Goal: Register for event/course

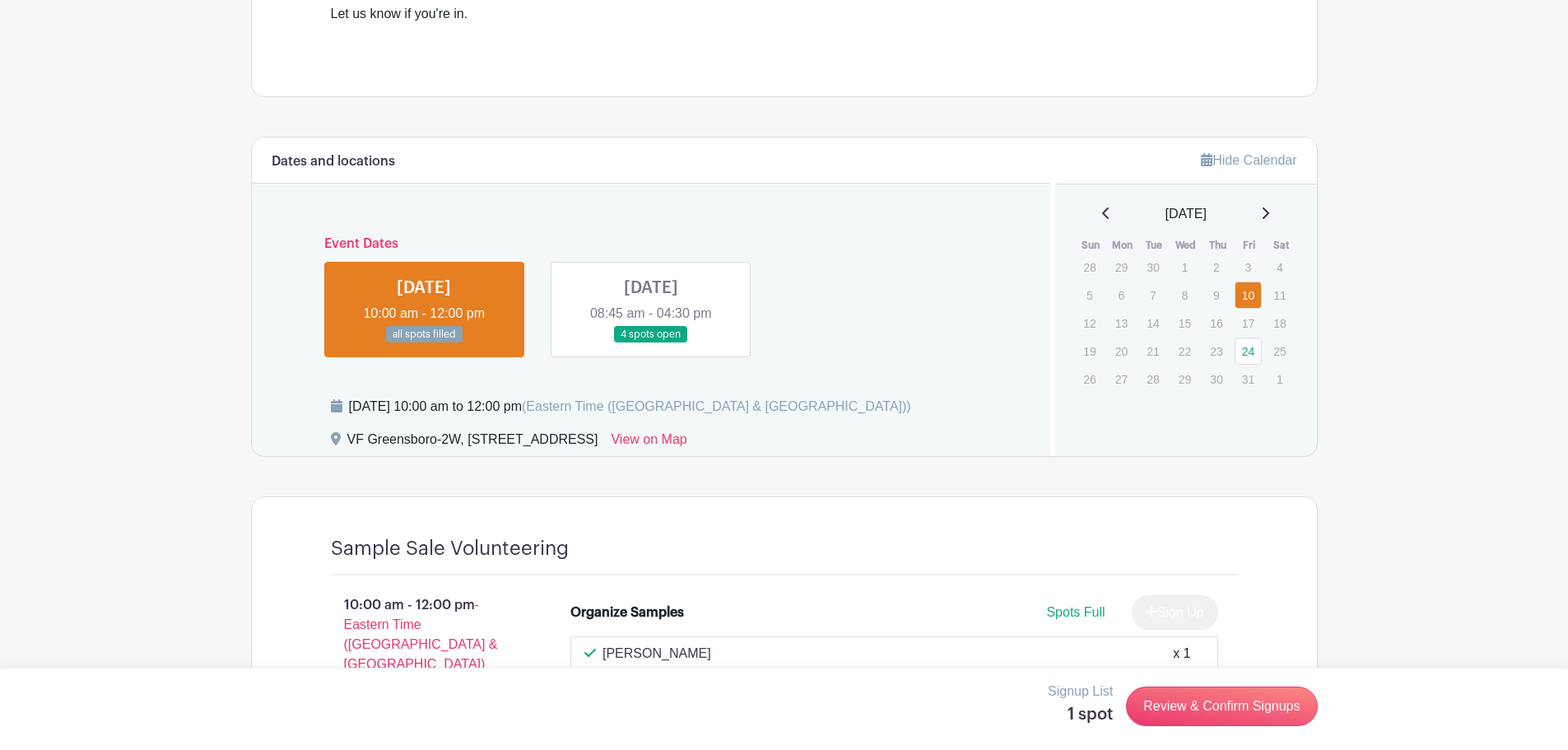
scroll to position [659, 0]
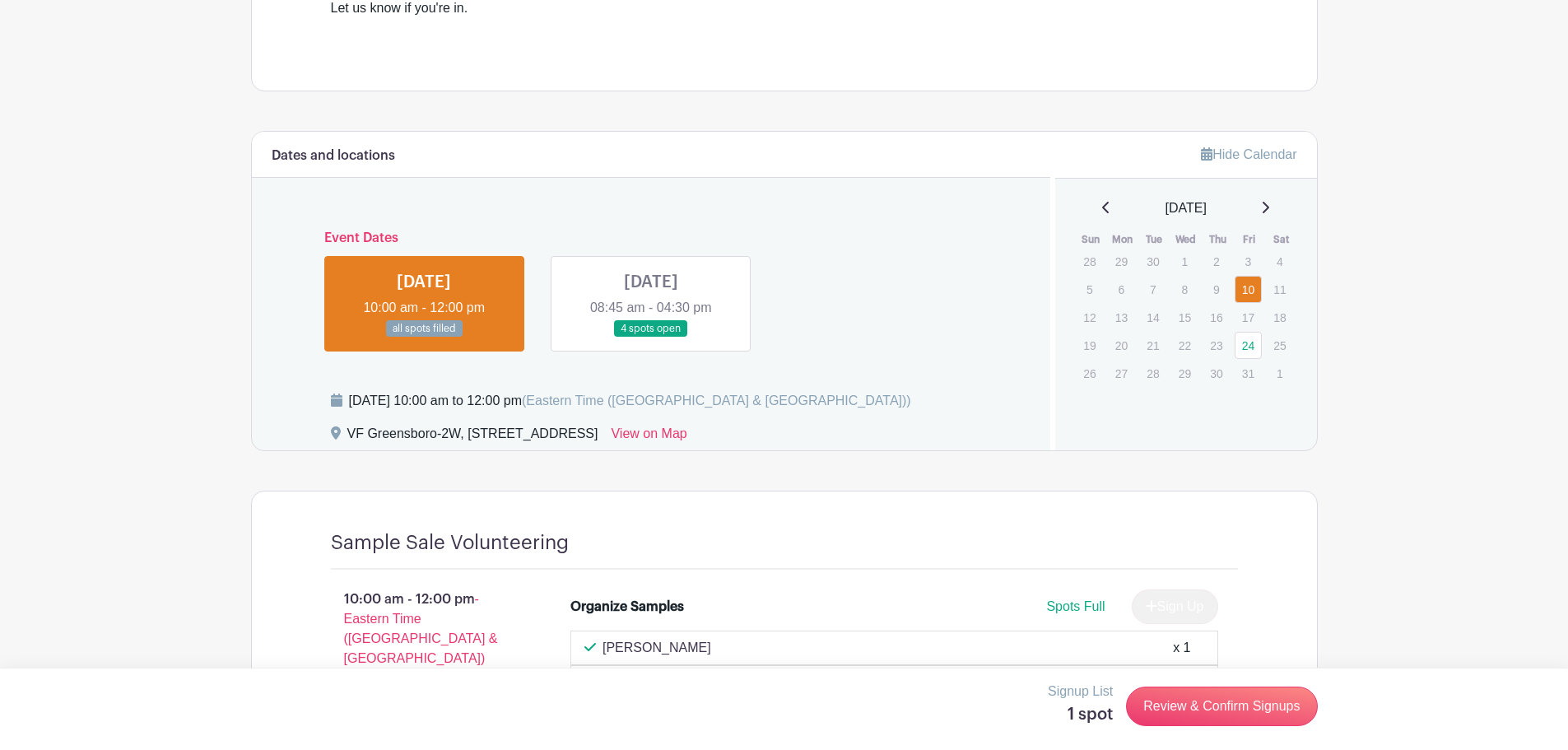
click at [651, 337] on link at bounding box center [651, 337] width 0 height 0
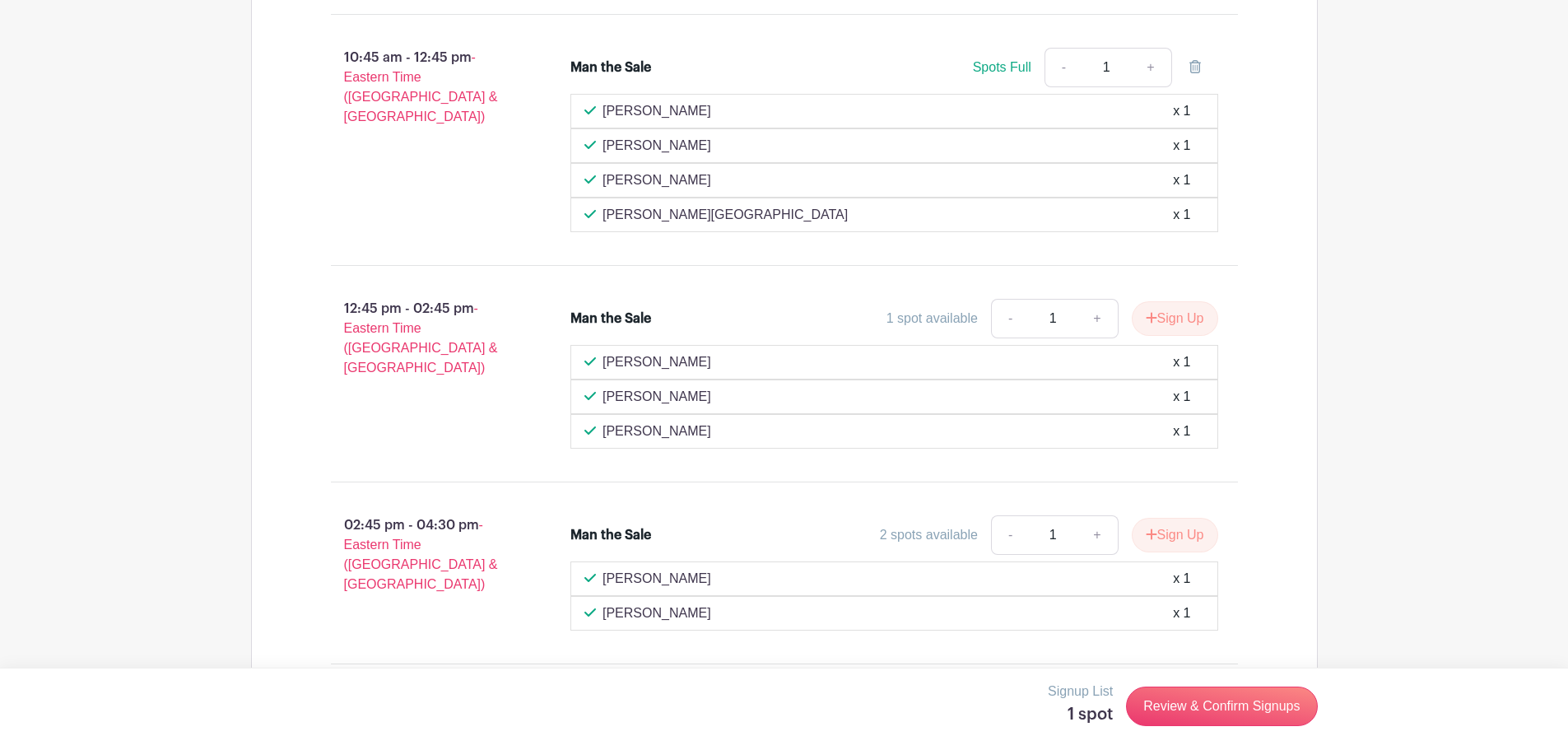
scroll to position [1323, 0]
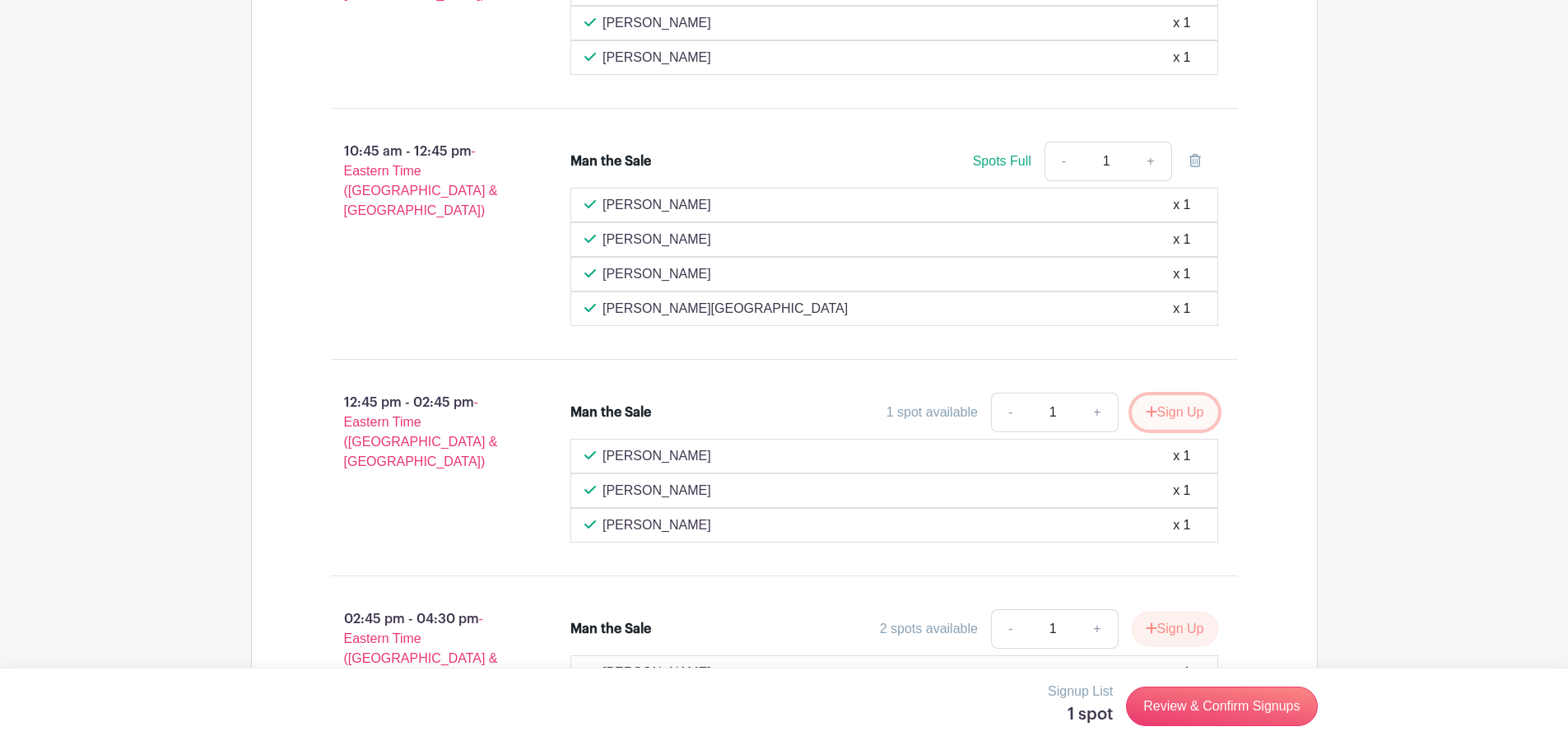
click at [1151, 411] on icon "submit" at bounding box center [1151, 411] width 10 height 10
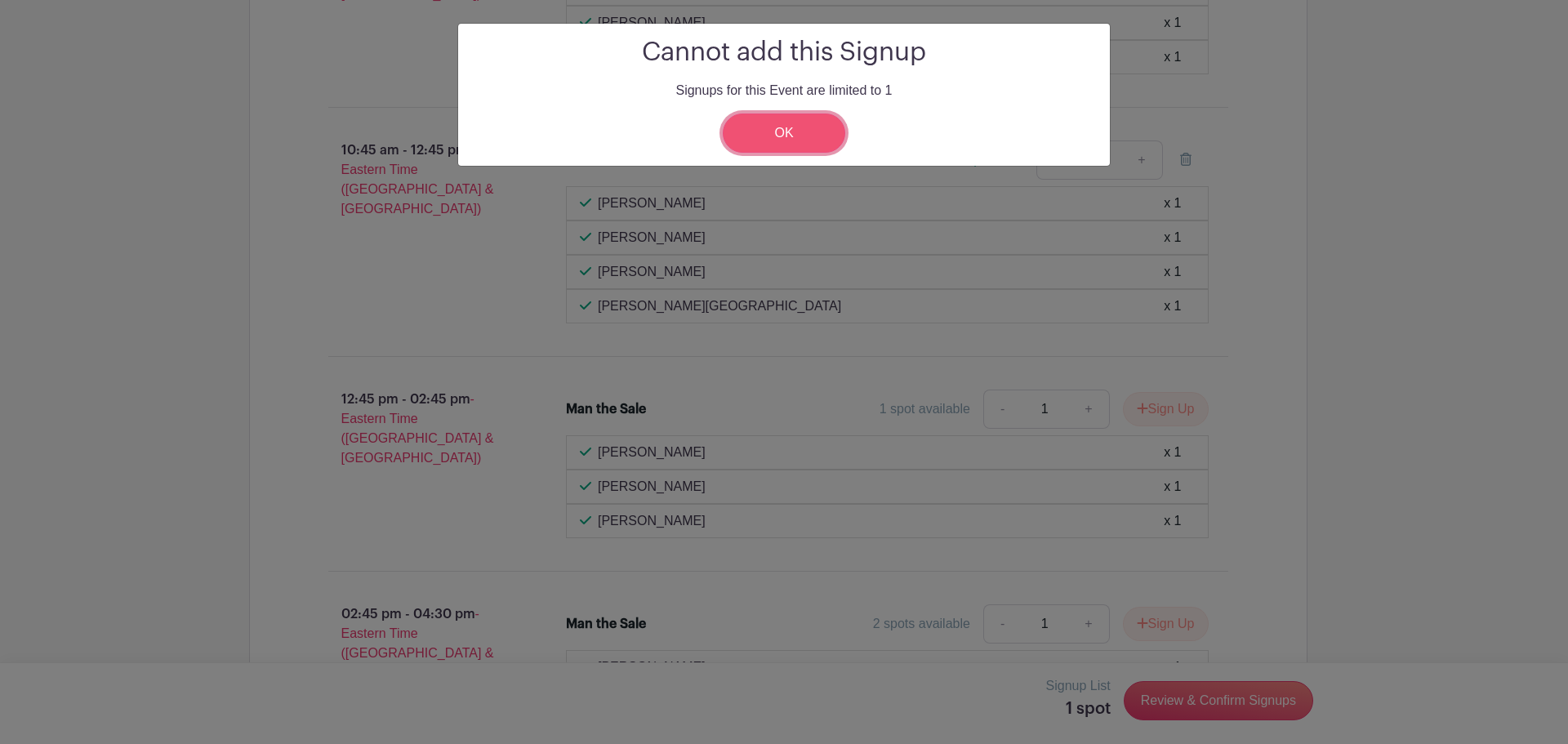
click at [800, 141] on link "OK" at bounding box center [784, 133] width 122 height 39
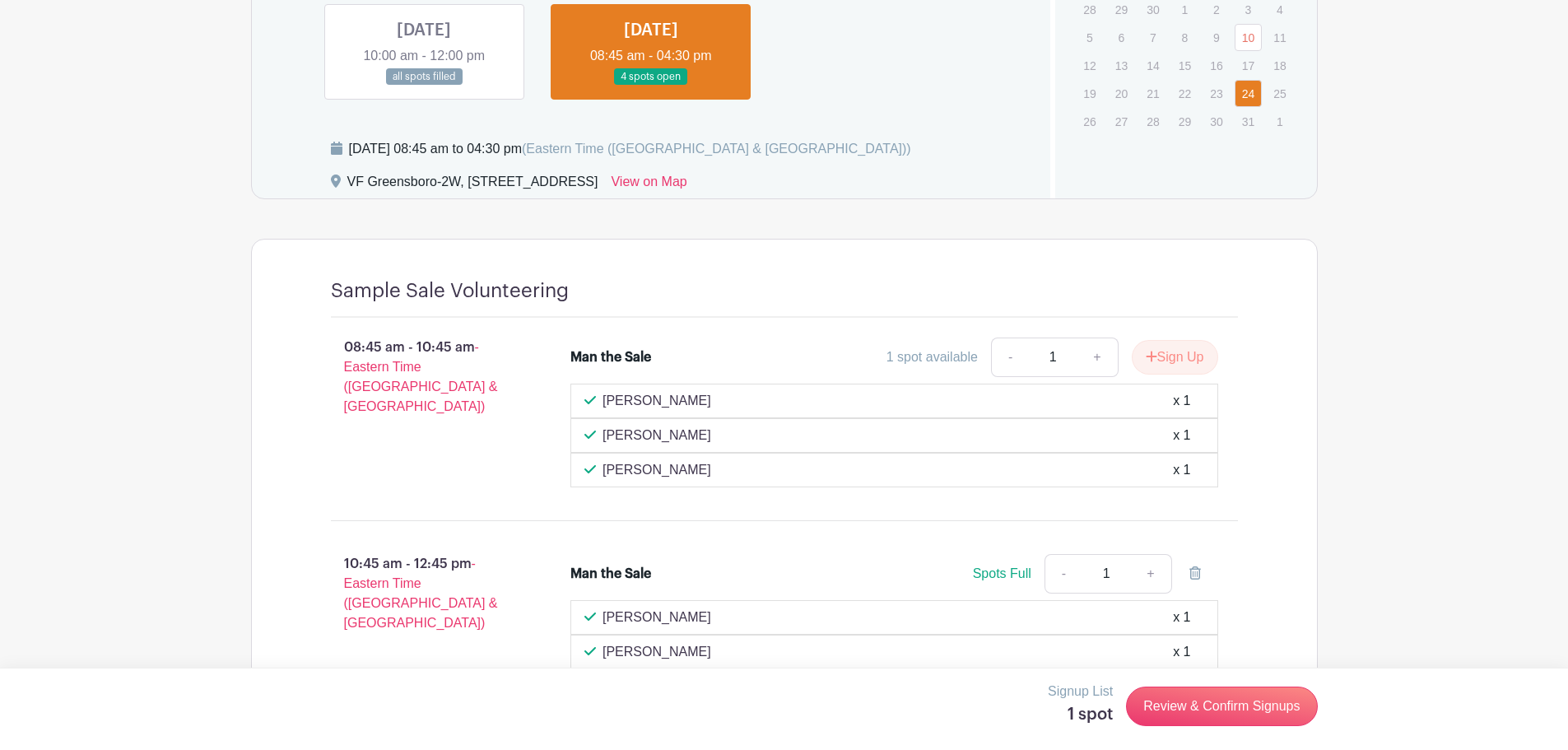
scroll to position [1158, 0]
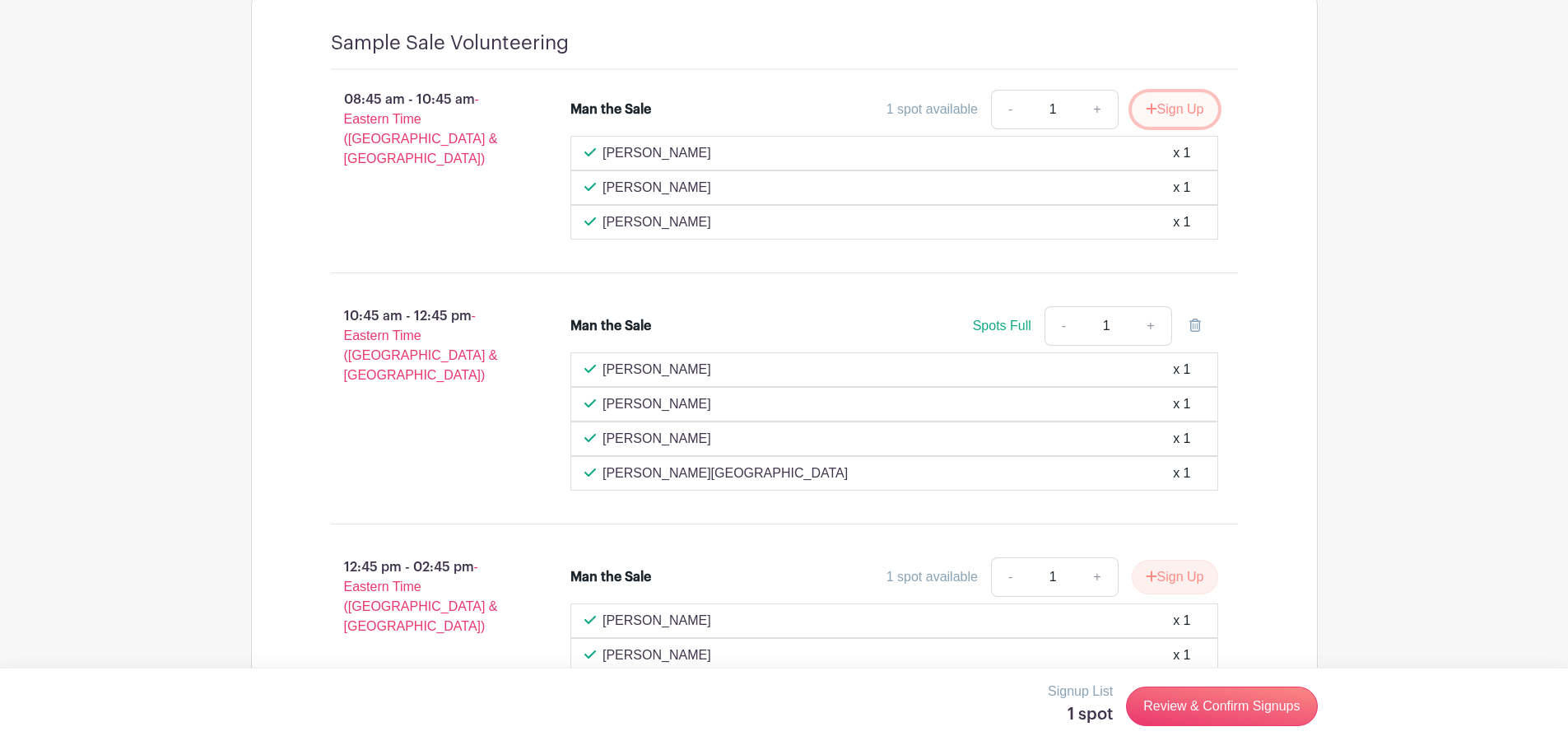
click at [1169, 110] on button "Sign Up" at bounding box center [1175, 109] width 87 height 35
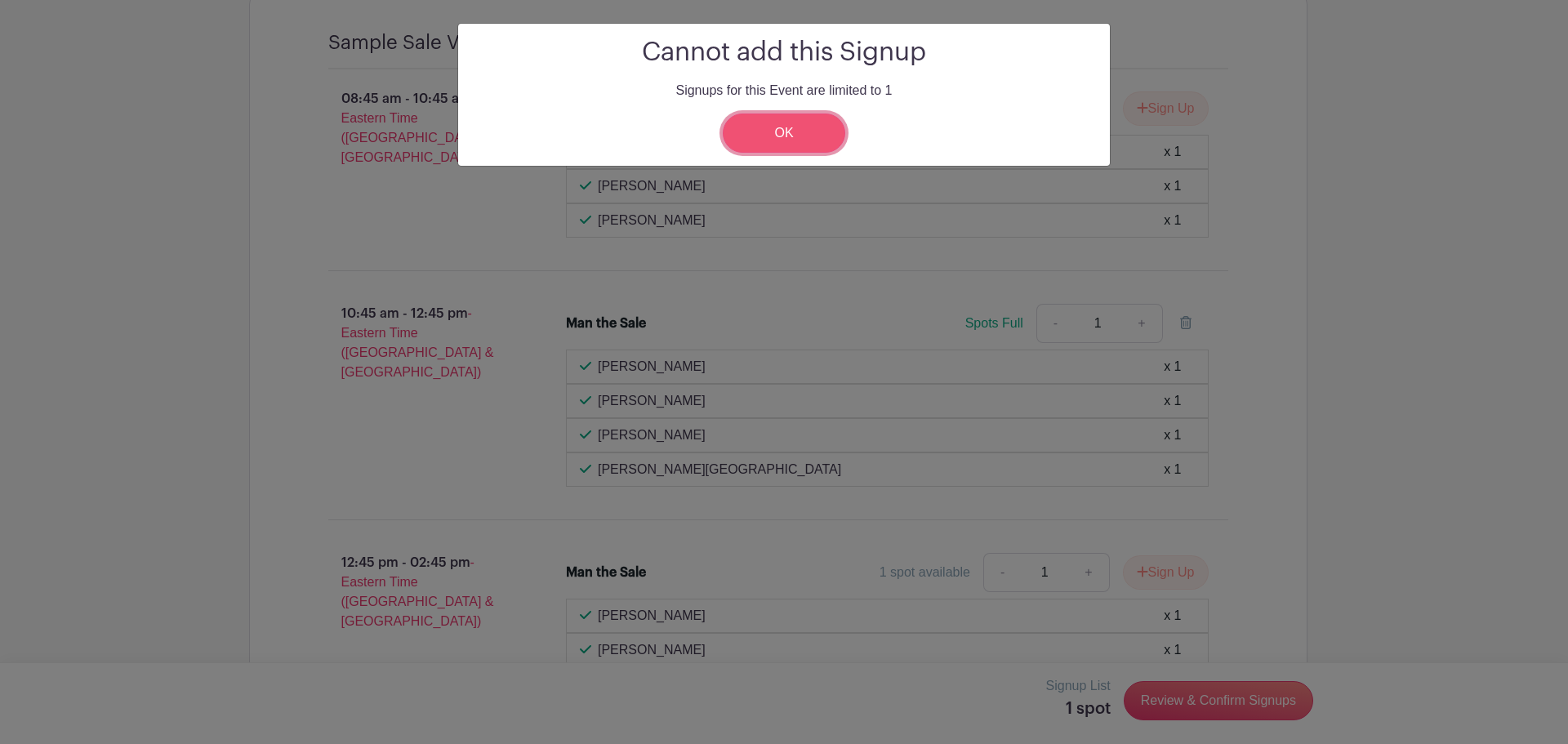
click at [793, 135] on link "OK" at bounding box center [784, 133] width 122 height 39
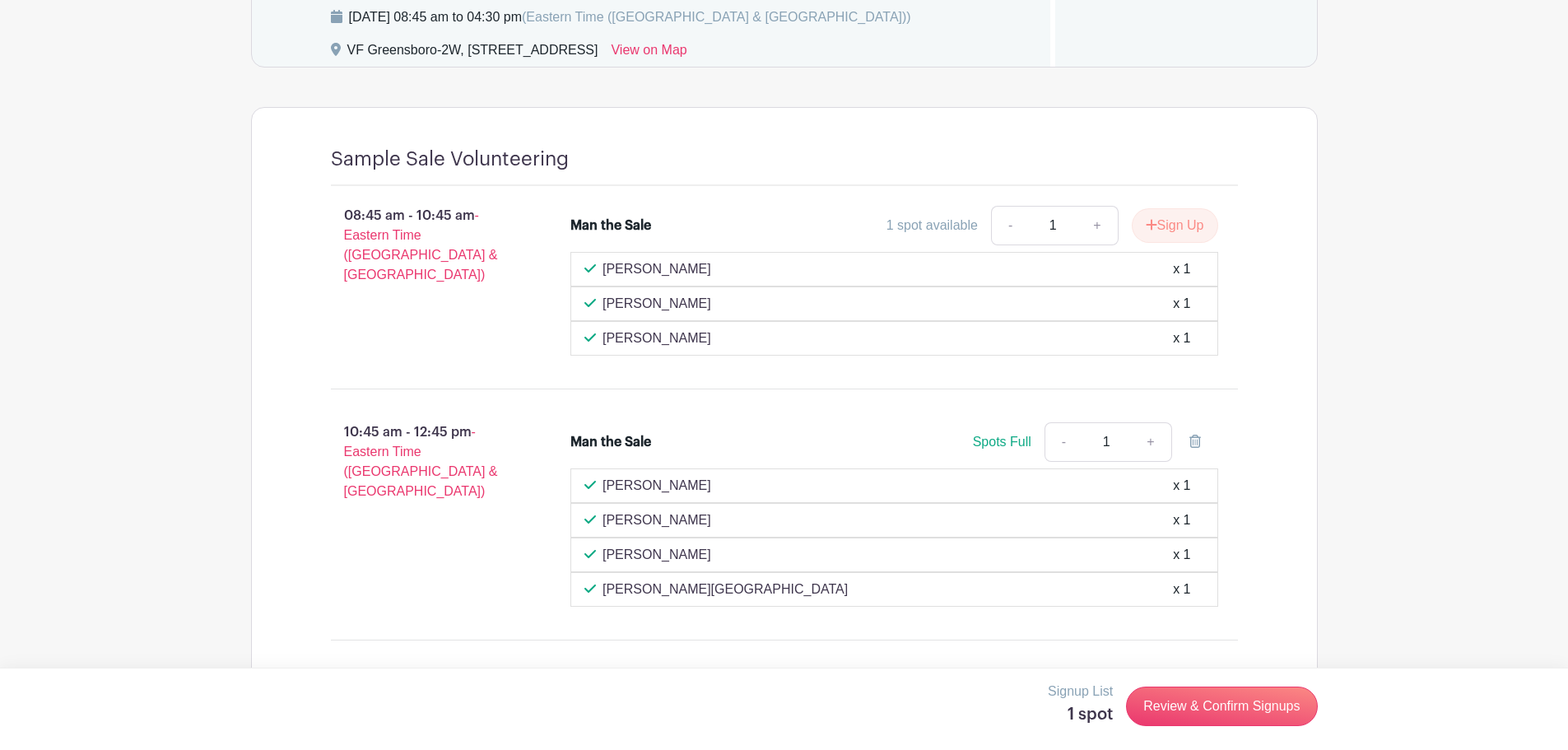
scroll to position [994, 0]
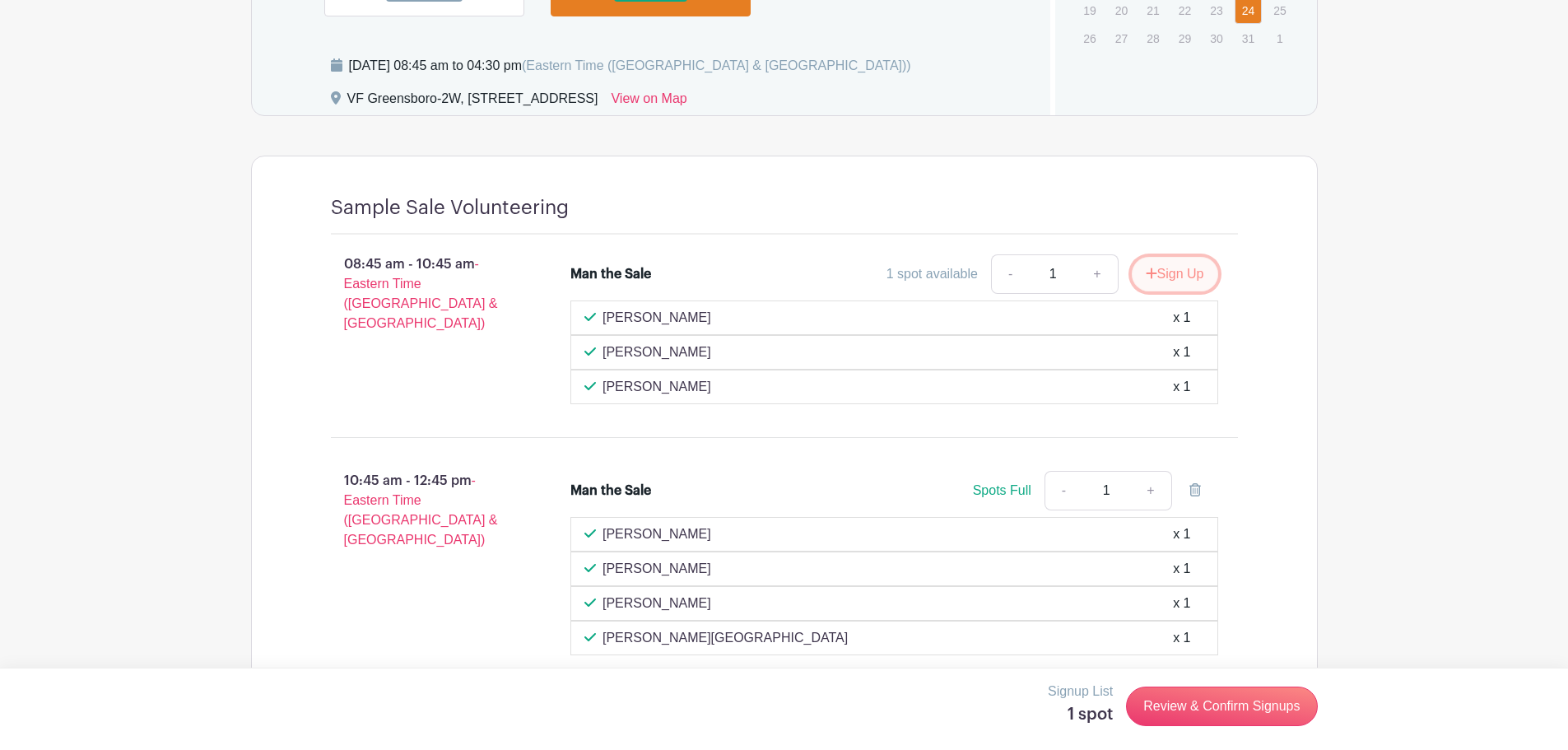
click at [1176, 276] on button "Sign Up" at bounding box center [1175, 274] width 87 height 35
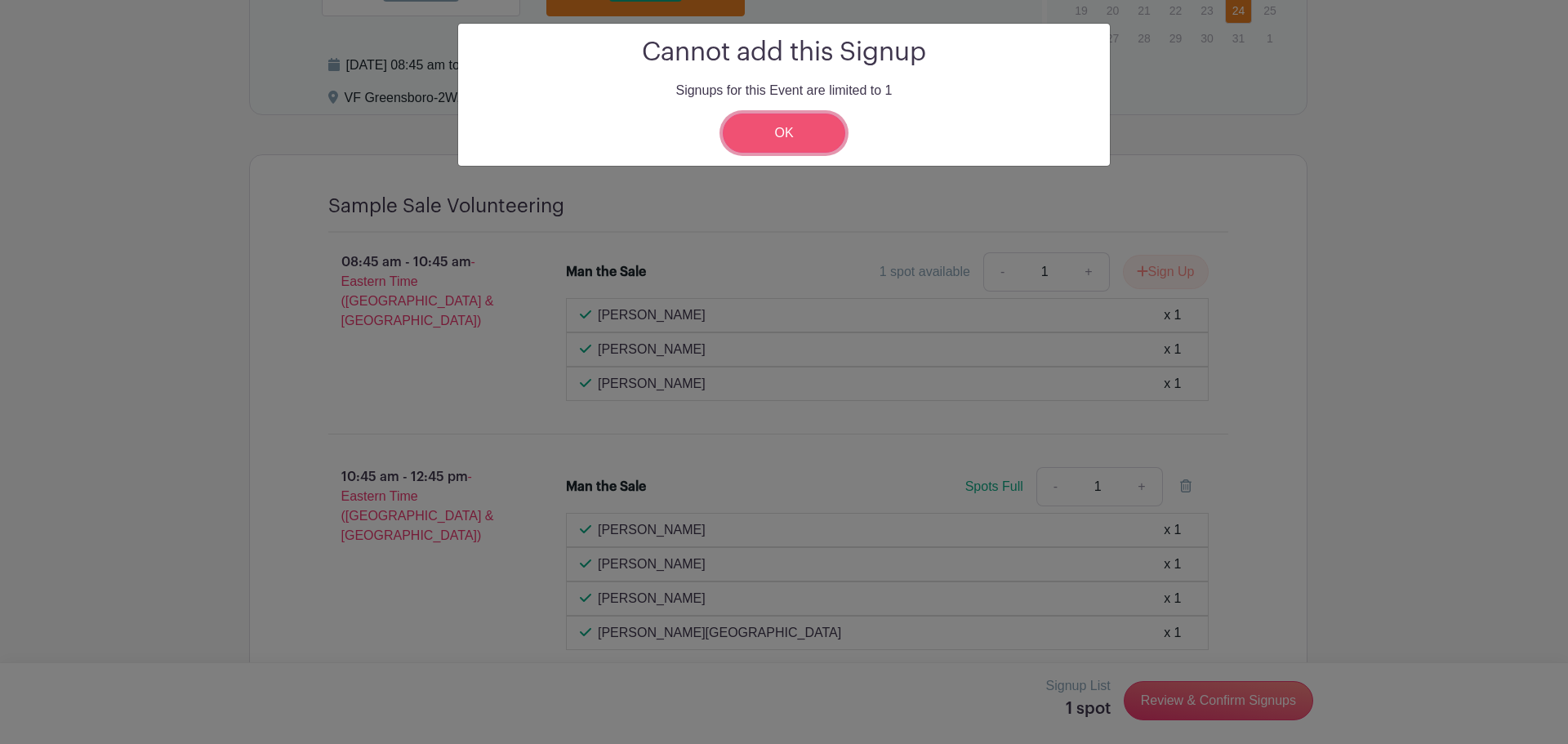
click at [770, 128] on link "OK" at bounding box center [784, 133] width 122 height 39
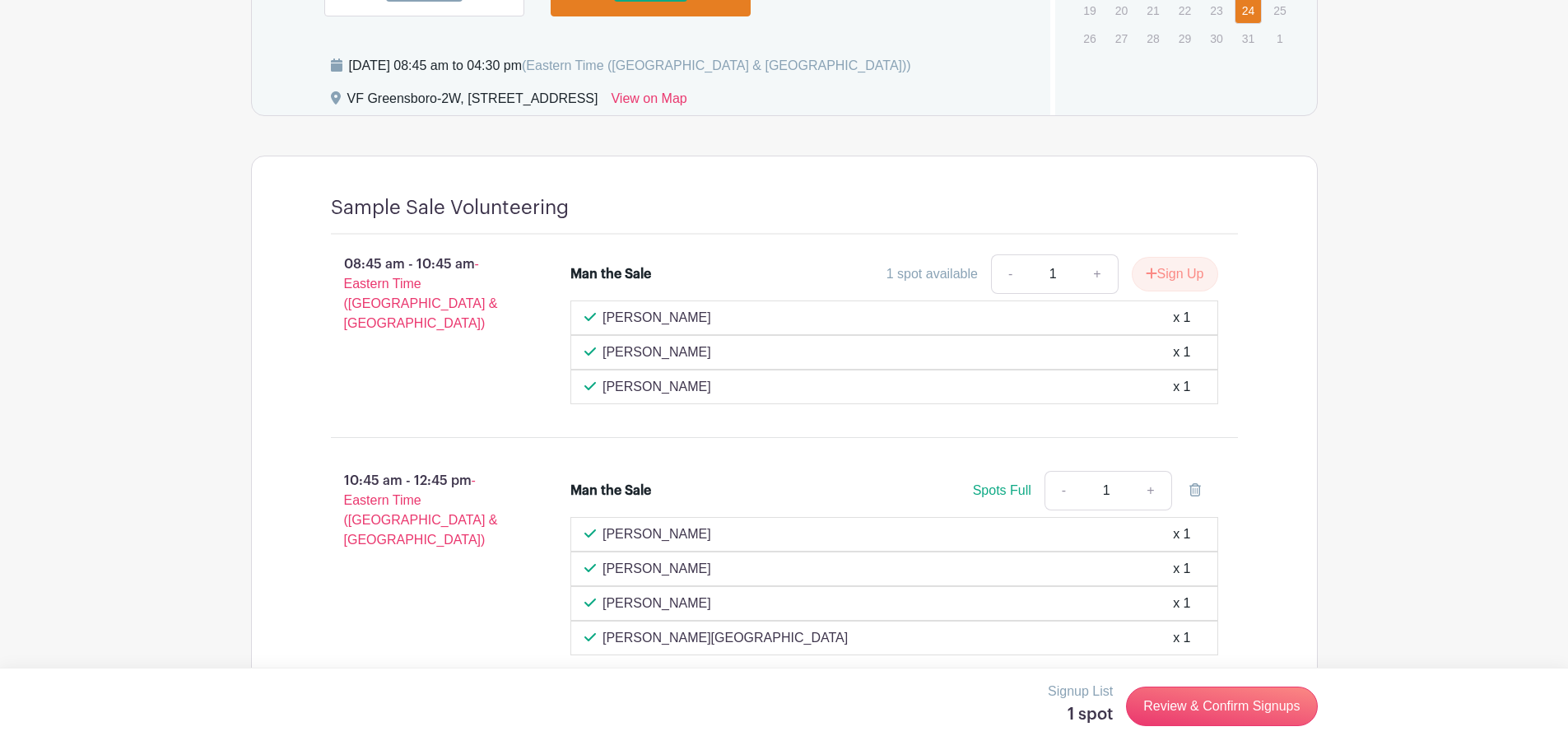
scroll to position [499, 0]
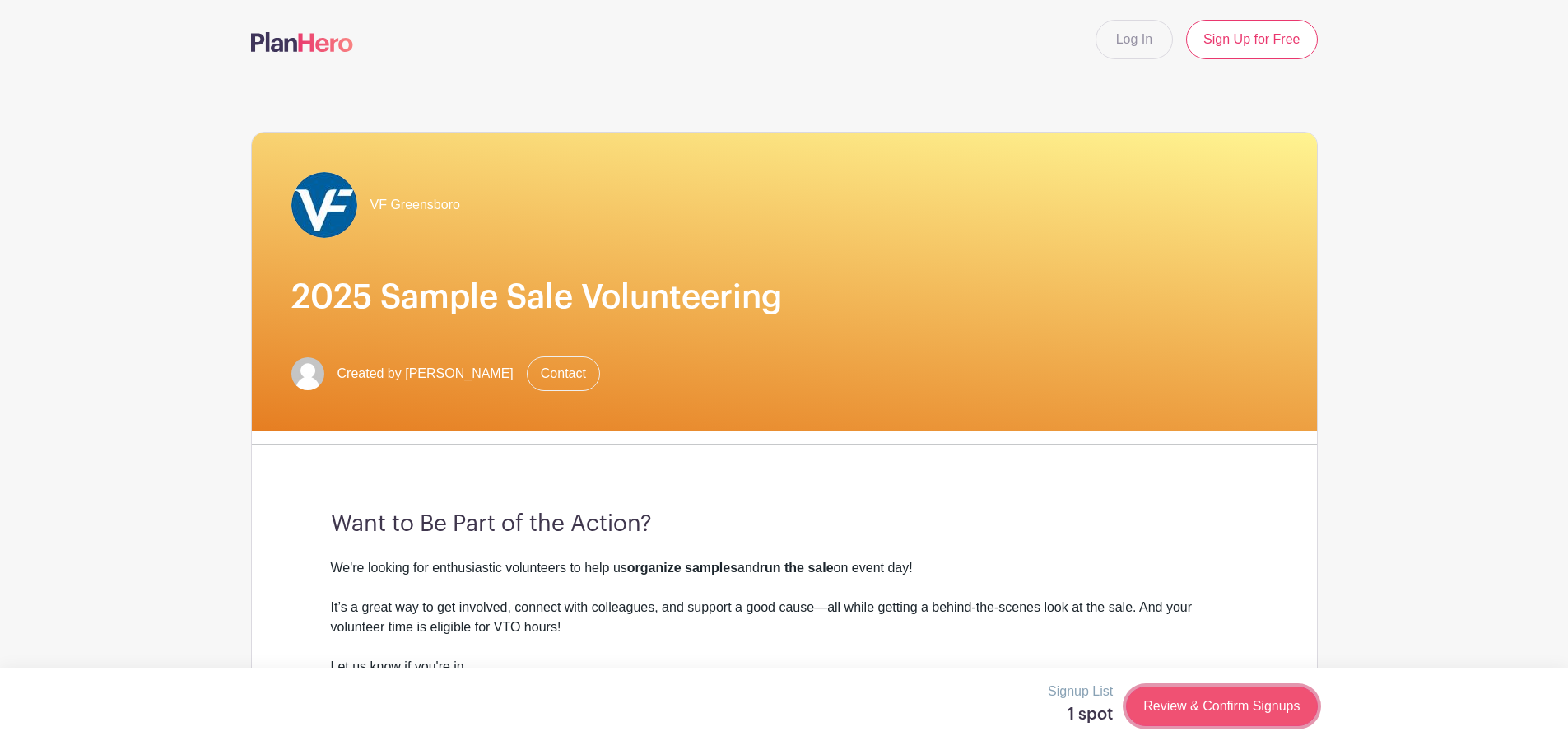
click at [1217, 710] on link "Review & Confirm Signups" at bounding box center [1221, 707] width 191 height 40
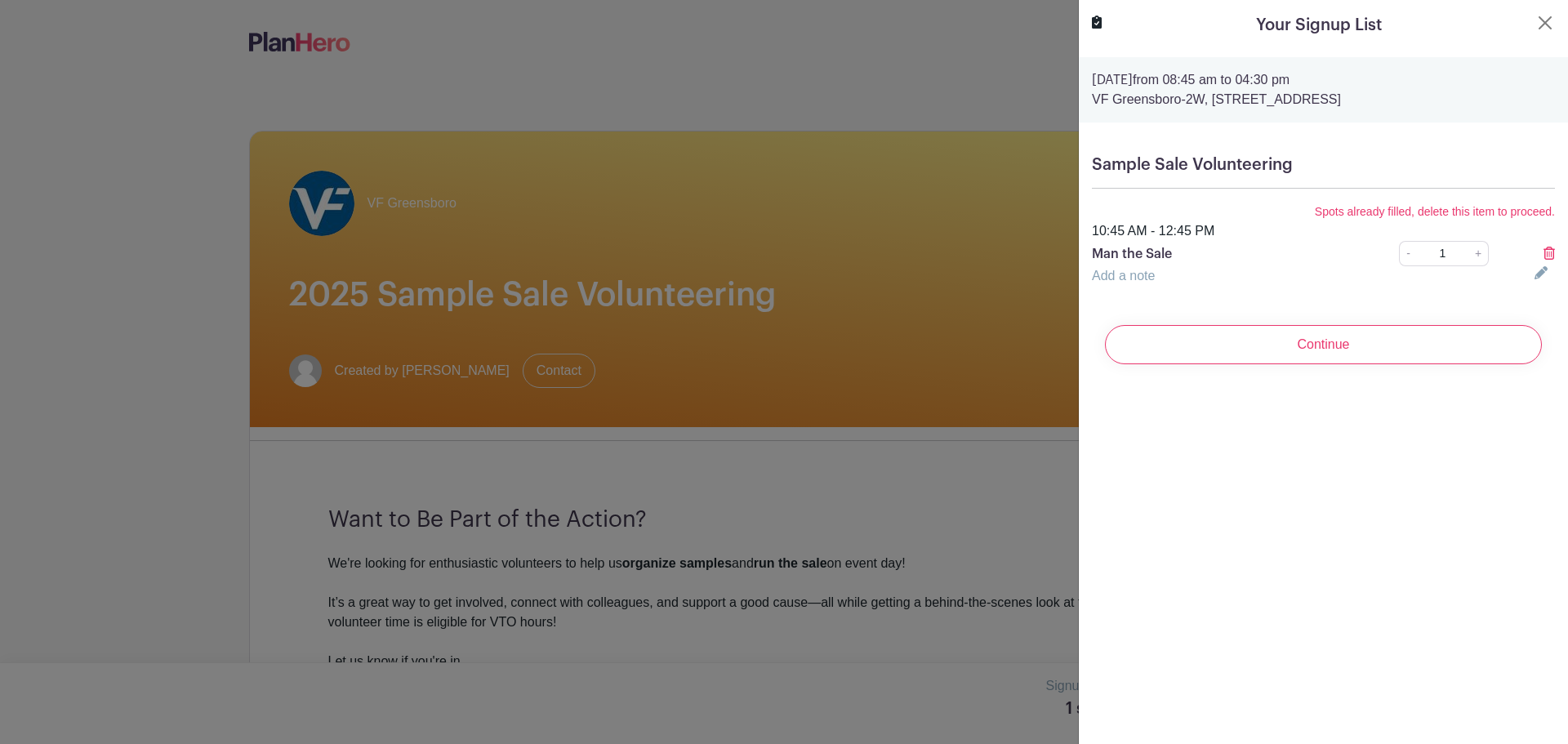
click at [1544, 251] on icon at bounding box center [1549, 253] width 11 height 13
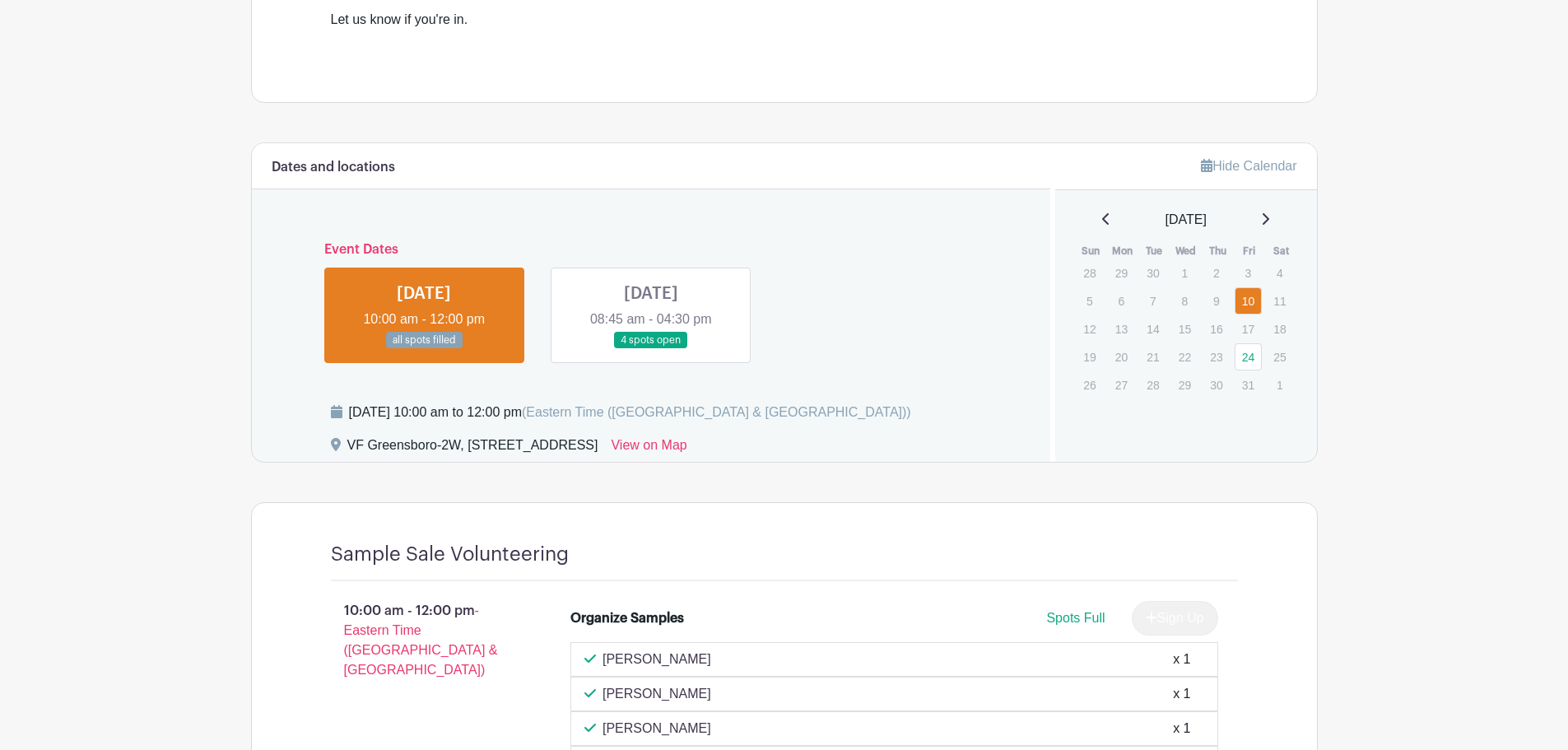
scroll to position [659, 0]
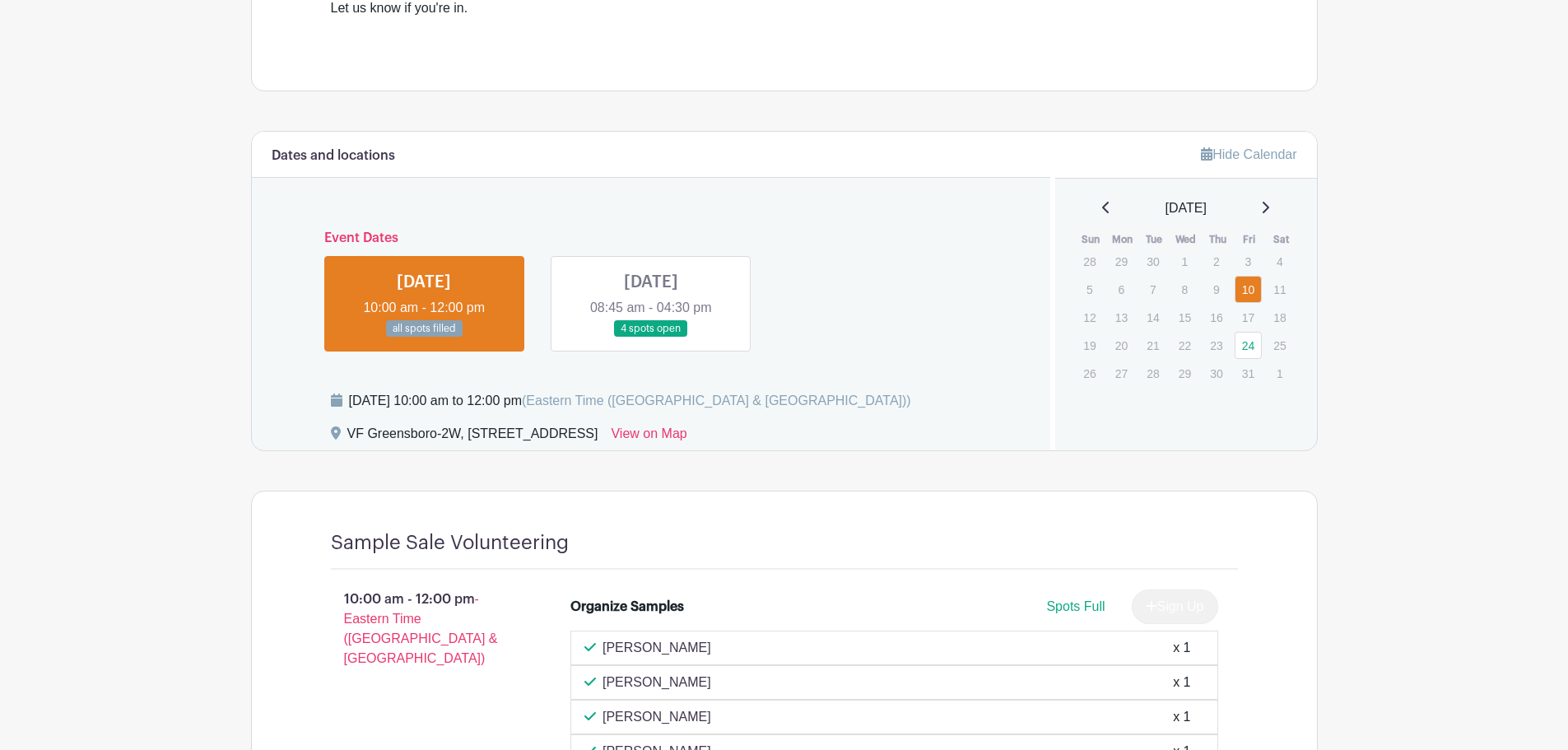
click at [651, 337] on link at bounding box center [651, 337] width 0 height 0
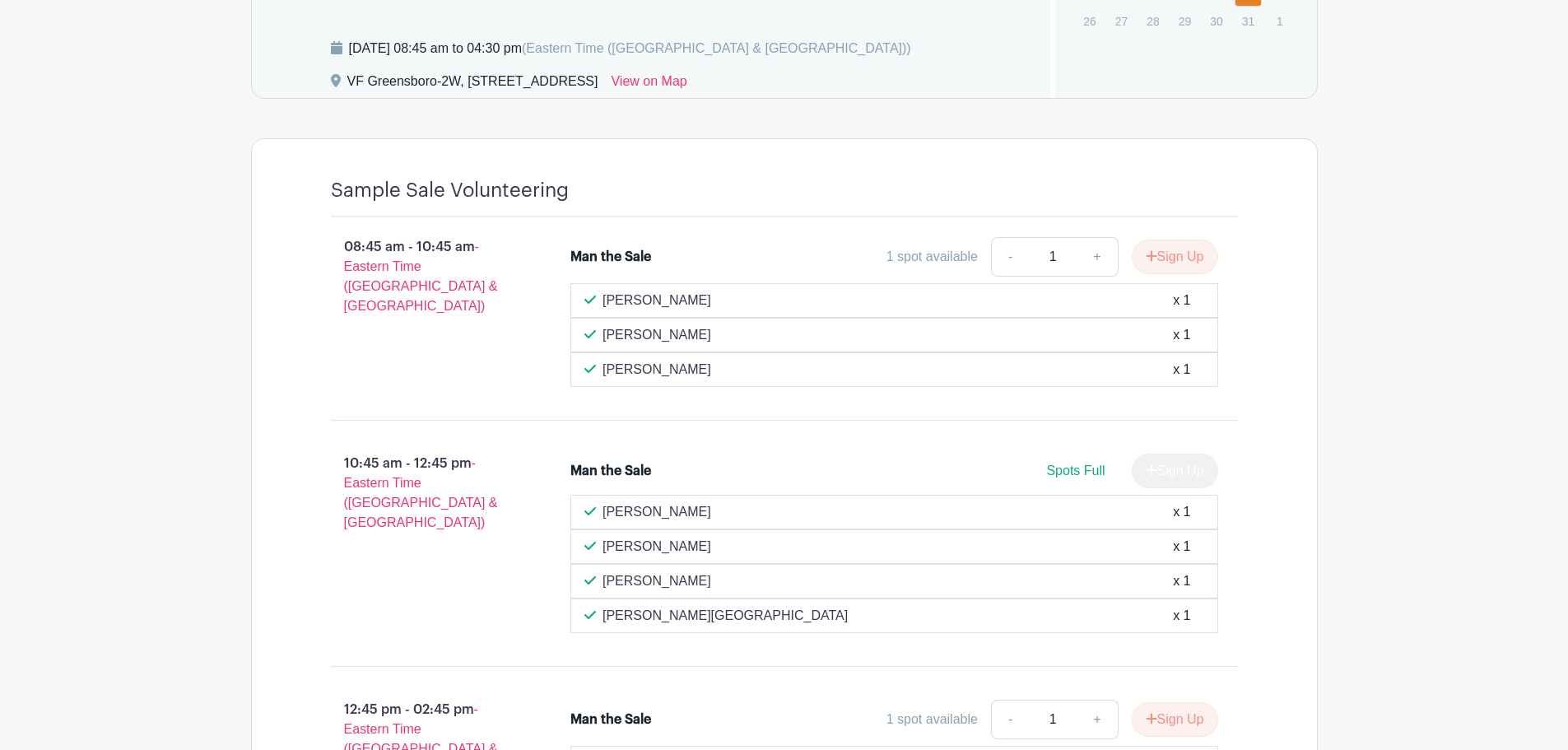
scroll to position [1070, 0]
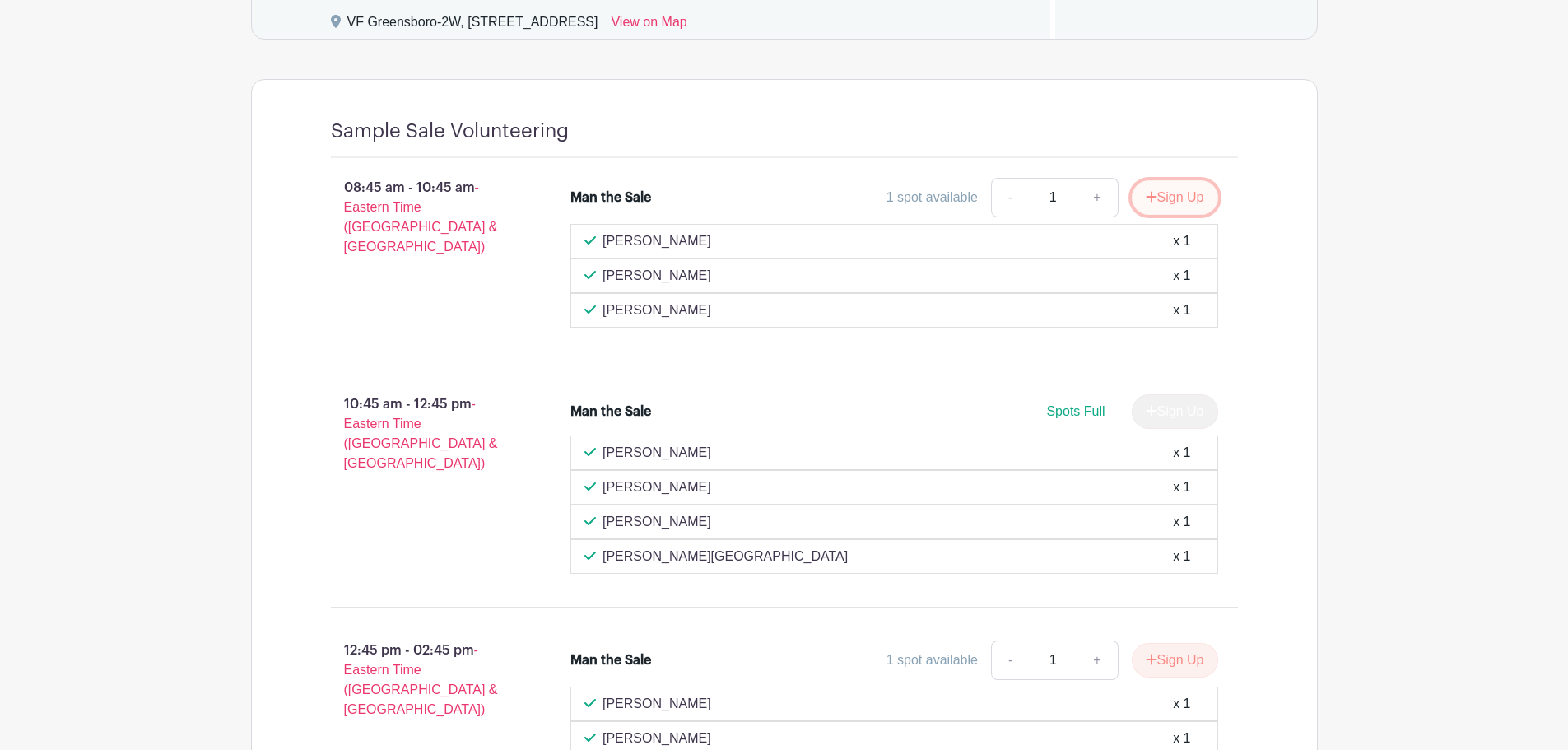
click at [1176, 197] on button "Sign Up" at bounding box center [1175, 197] width 87 height 35
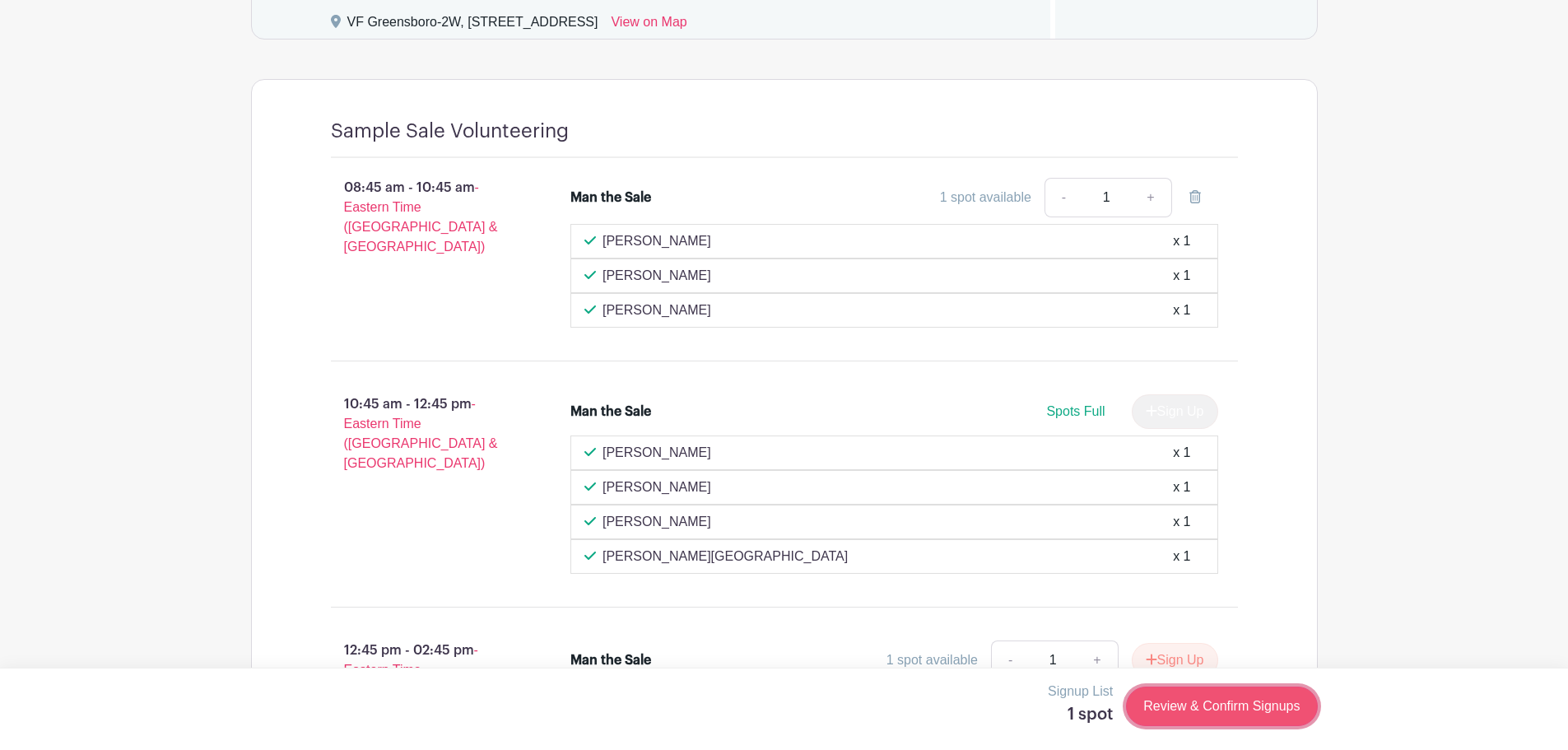
click at [1228, 708] on link "Review & Confirm Signups" at bounding box center [1221, 707] width 191 height 40
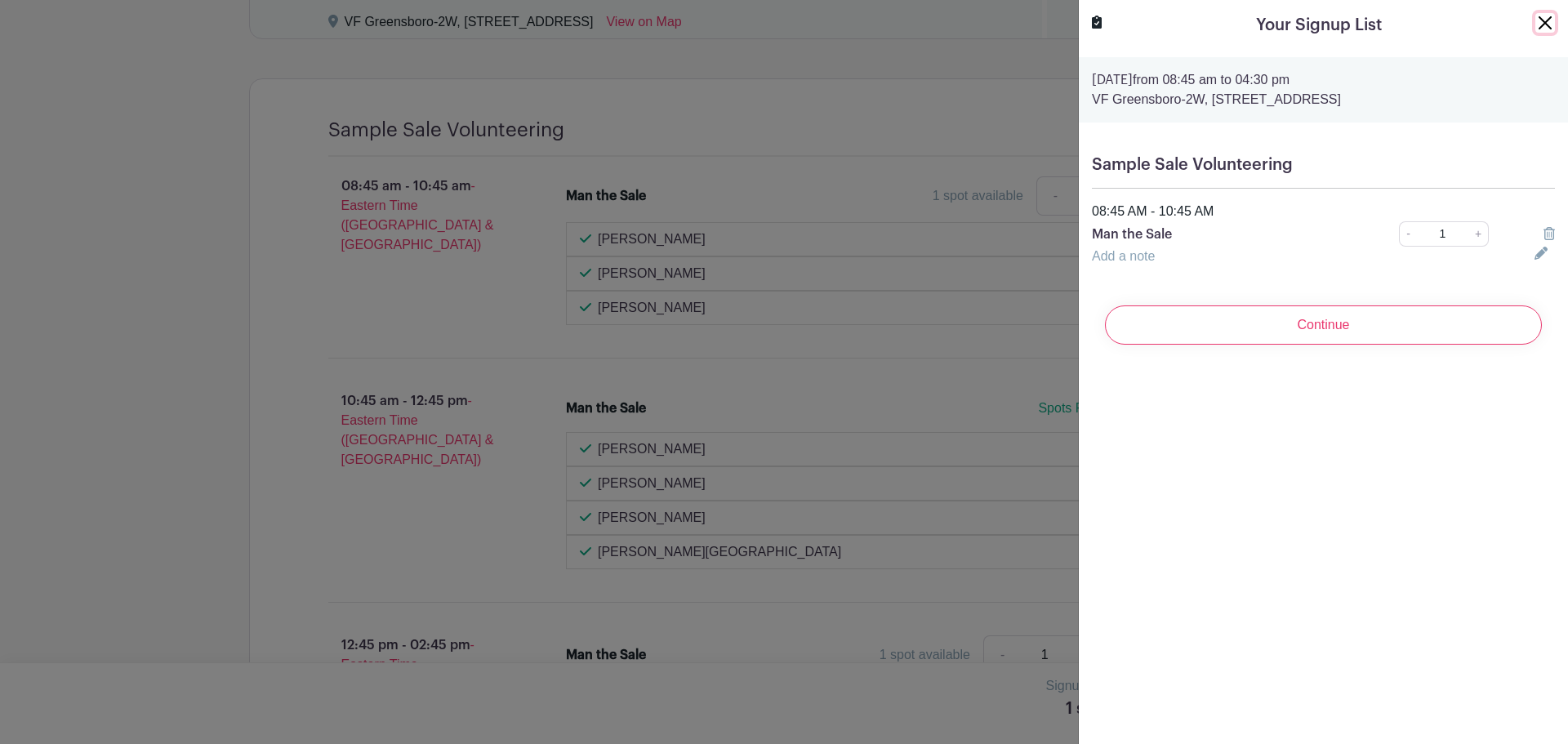
click at [1542, 27] on button "Close" at bounding box center [1546, 22] width 20 height 20
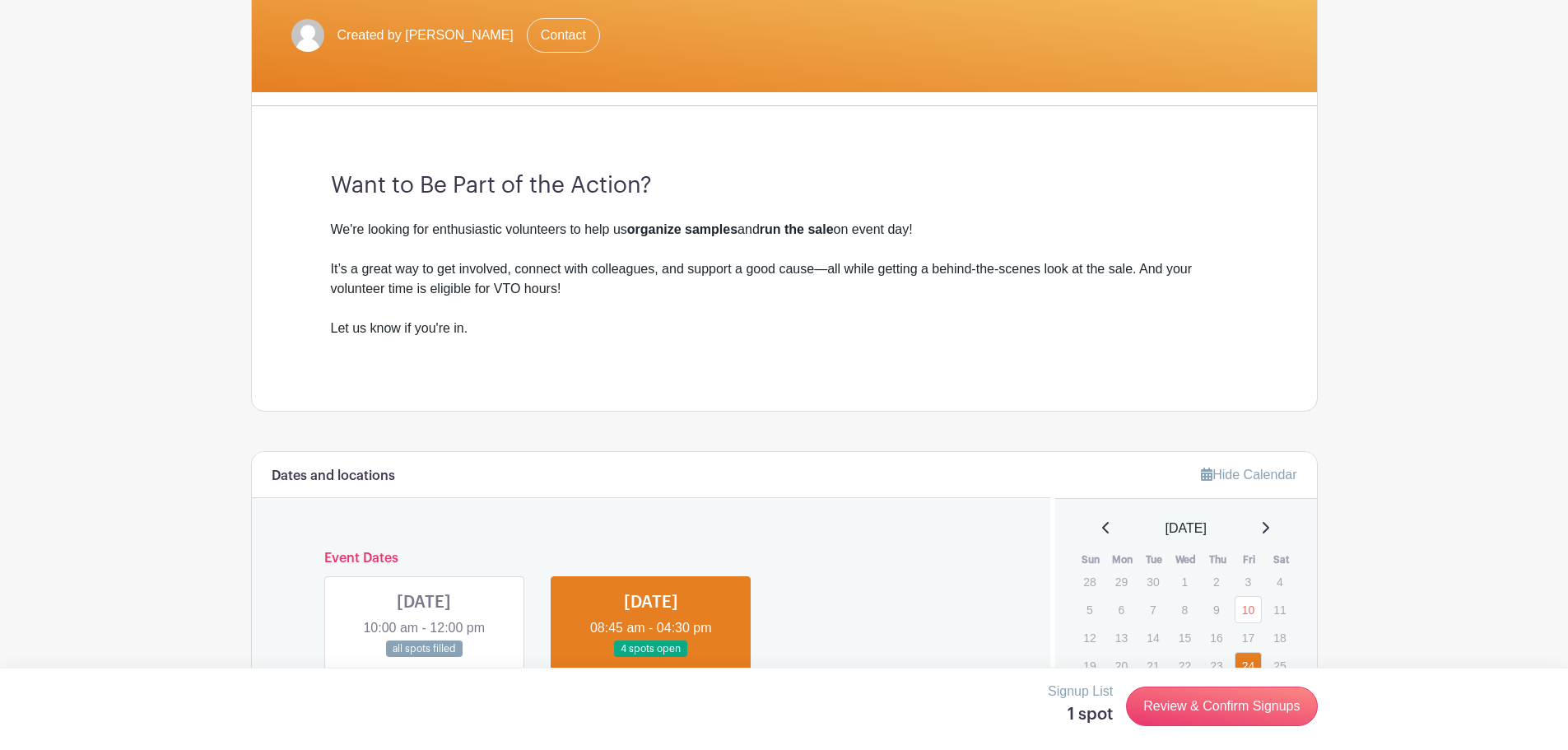
scroll to position [329, 0]
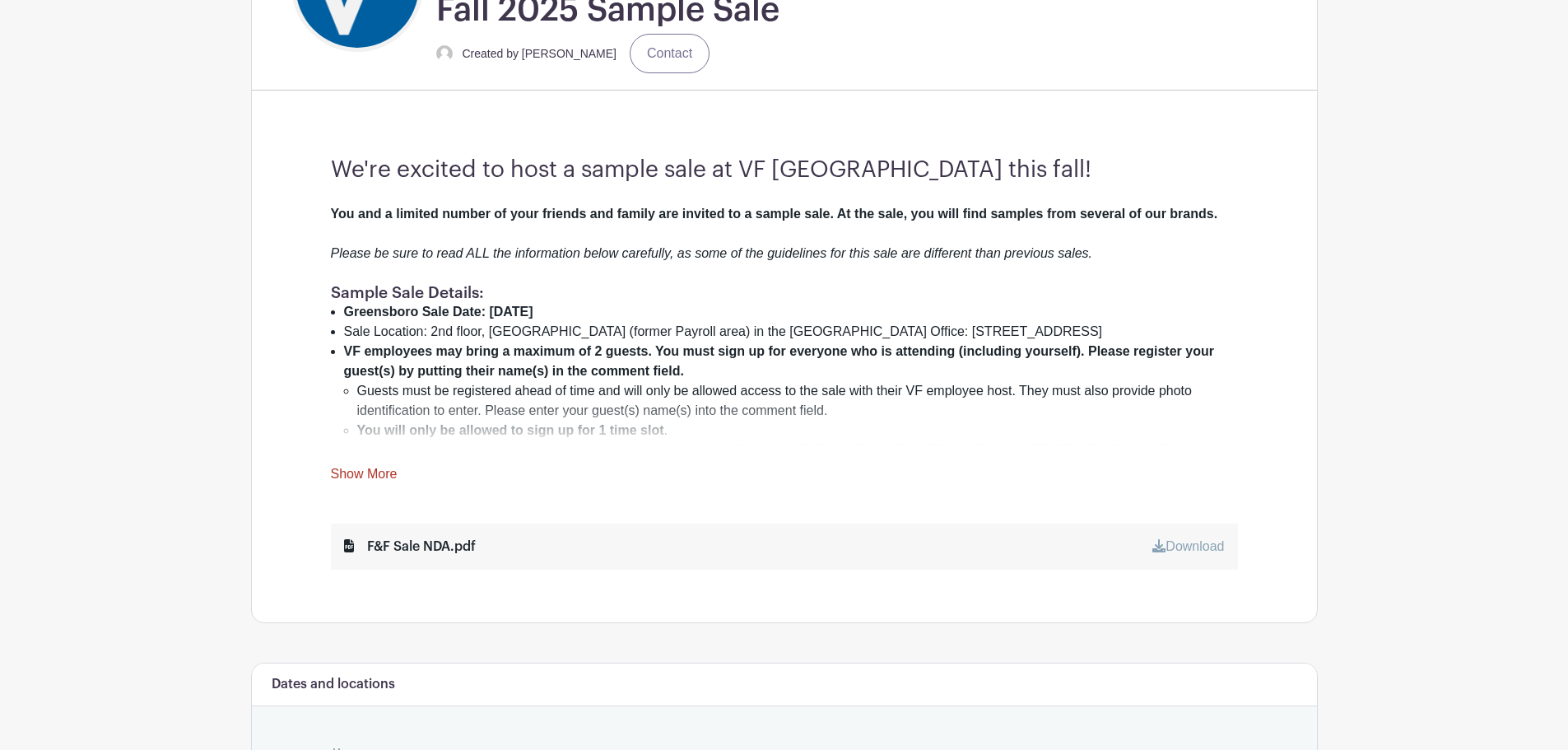
scroll to position [494, 0]
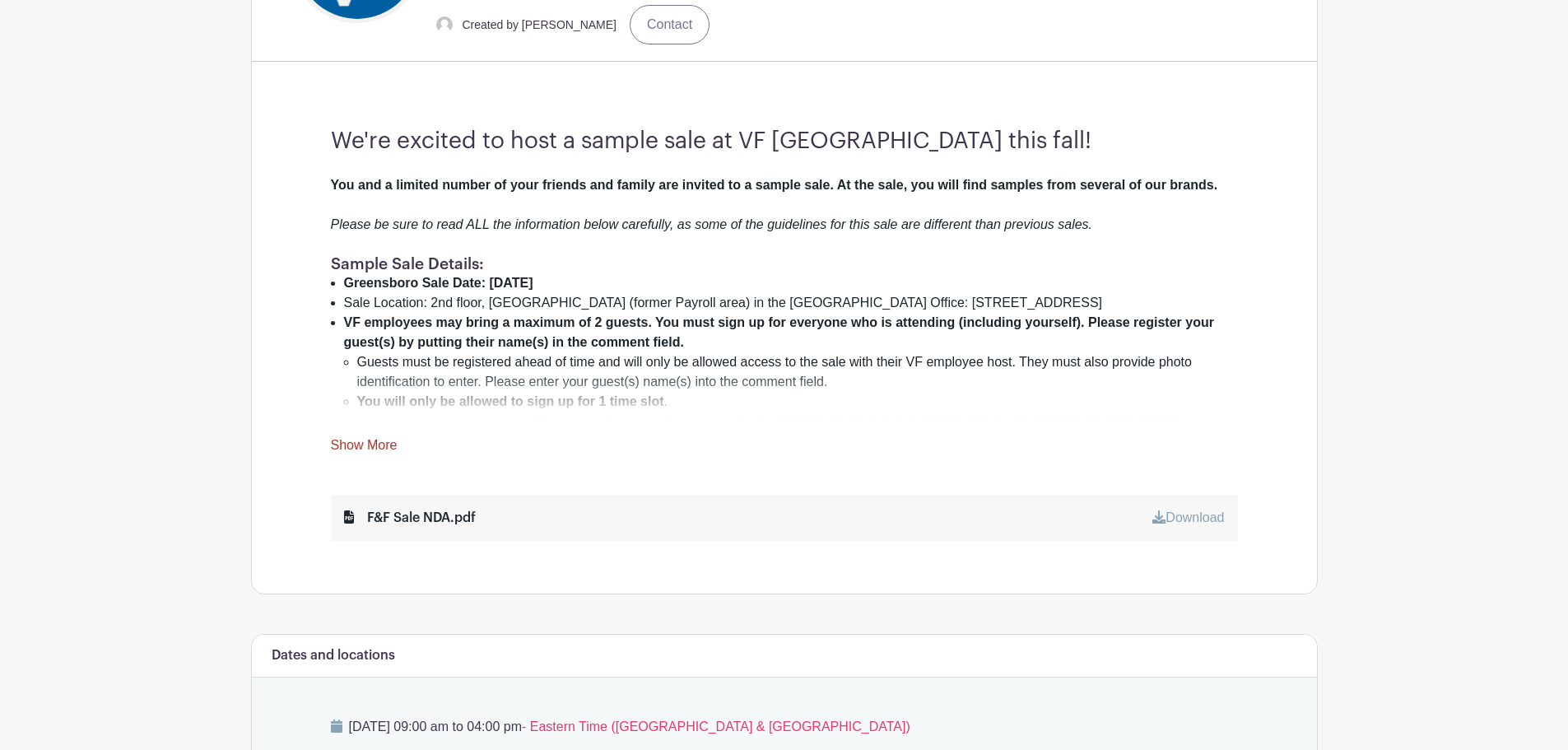
click at [373, 447] on link "Show More" at bounding box center [364, 448] width 67 height 21
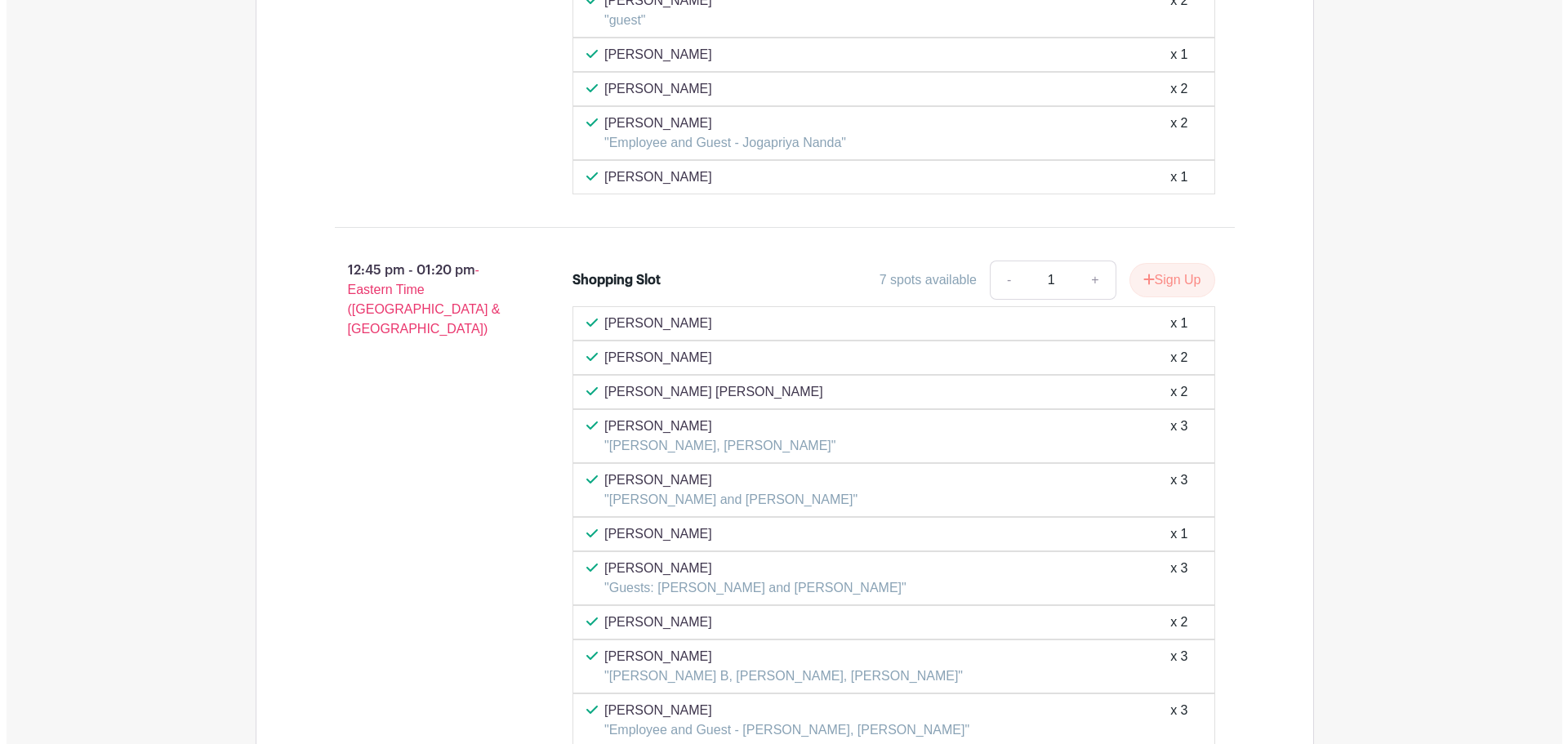
scroll to position [7104, 0]
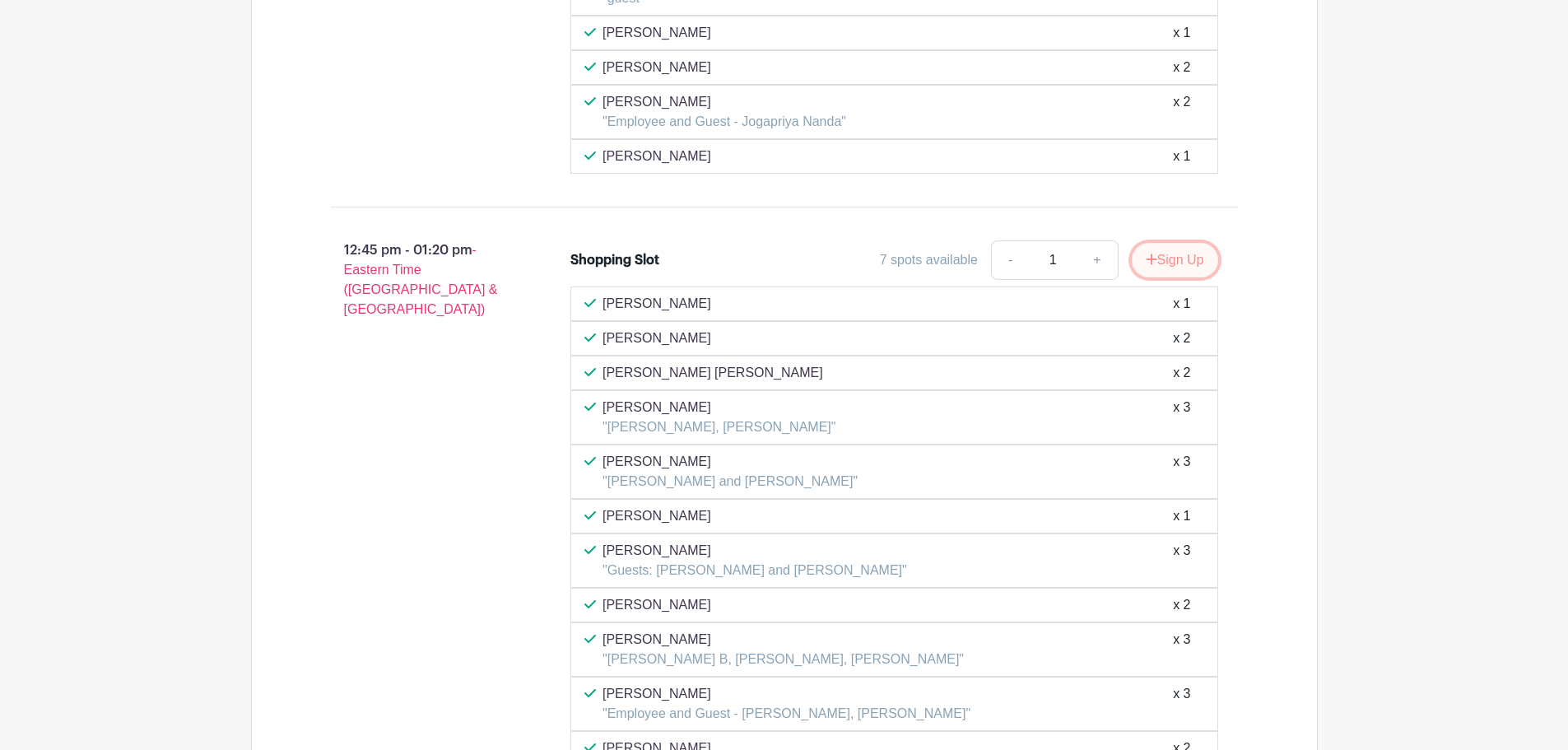
click at [1144, 243] on button "Sign Up" at bounding box center [1175, 260] width 87 height 35
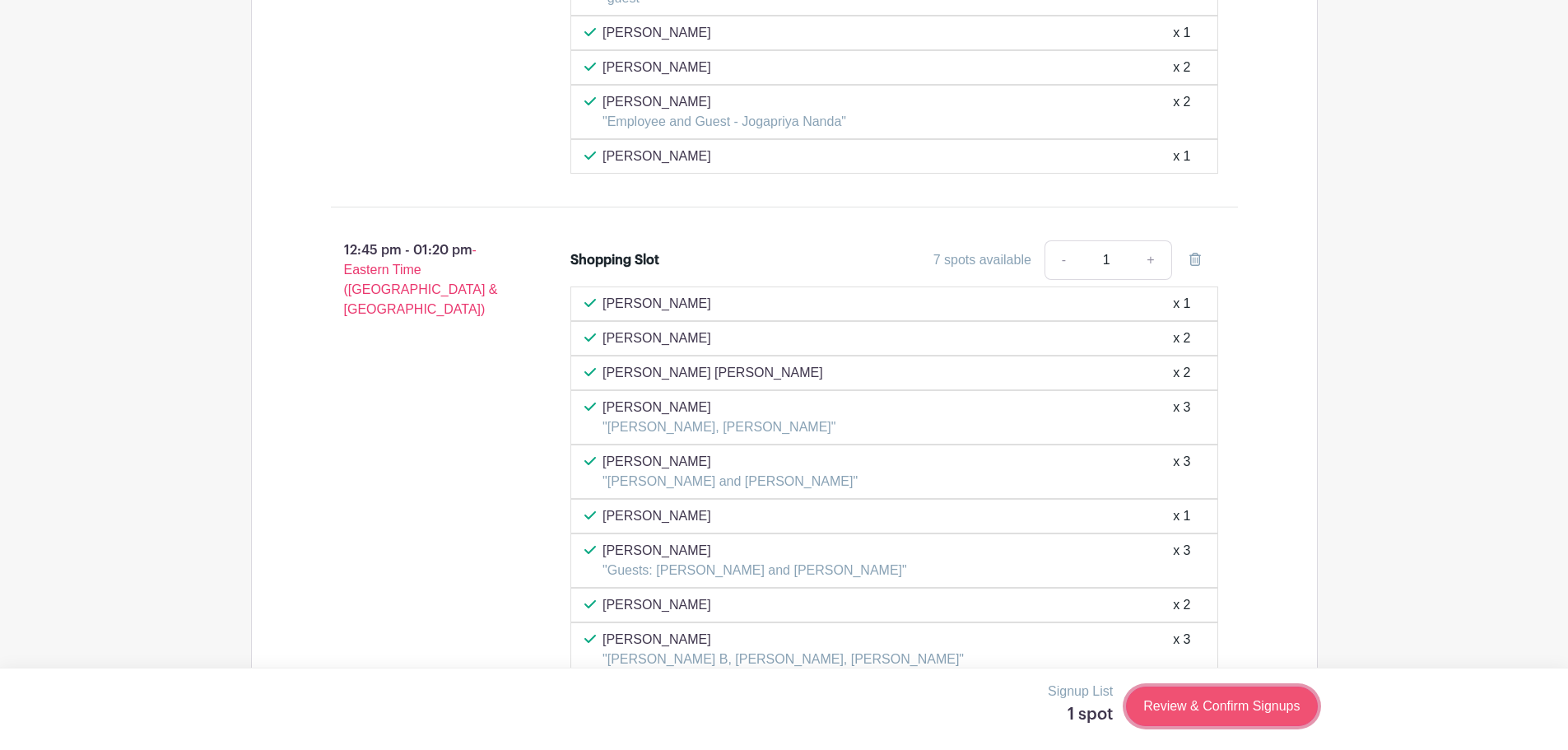
click at [1204, 709] on link "Review & Confirm Signups" at bounding box center [1221, 707] width 191 height 40
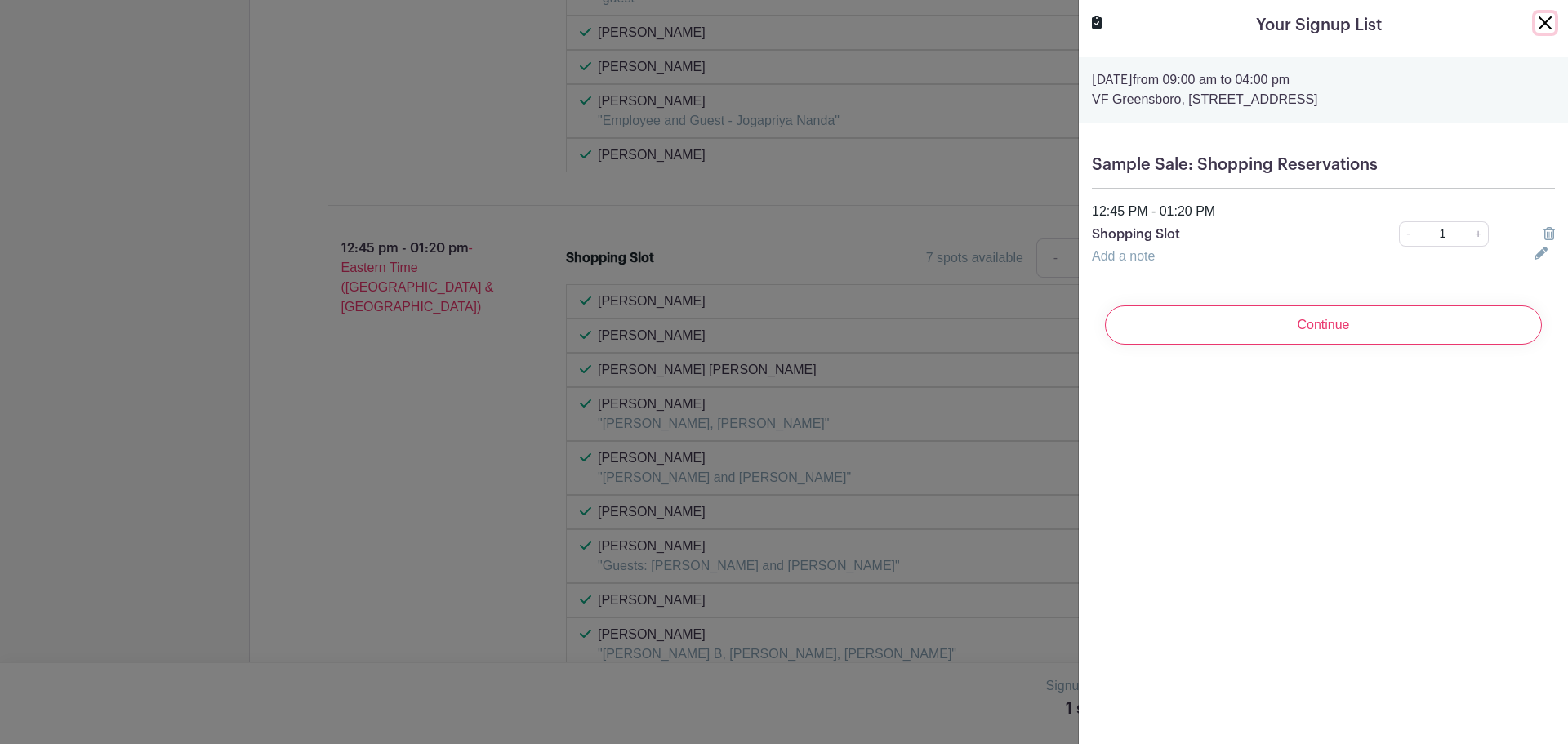
click at [1536, 27] on button "Close" at bounding box center [1546, 22] width 20 height 20
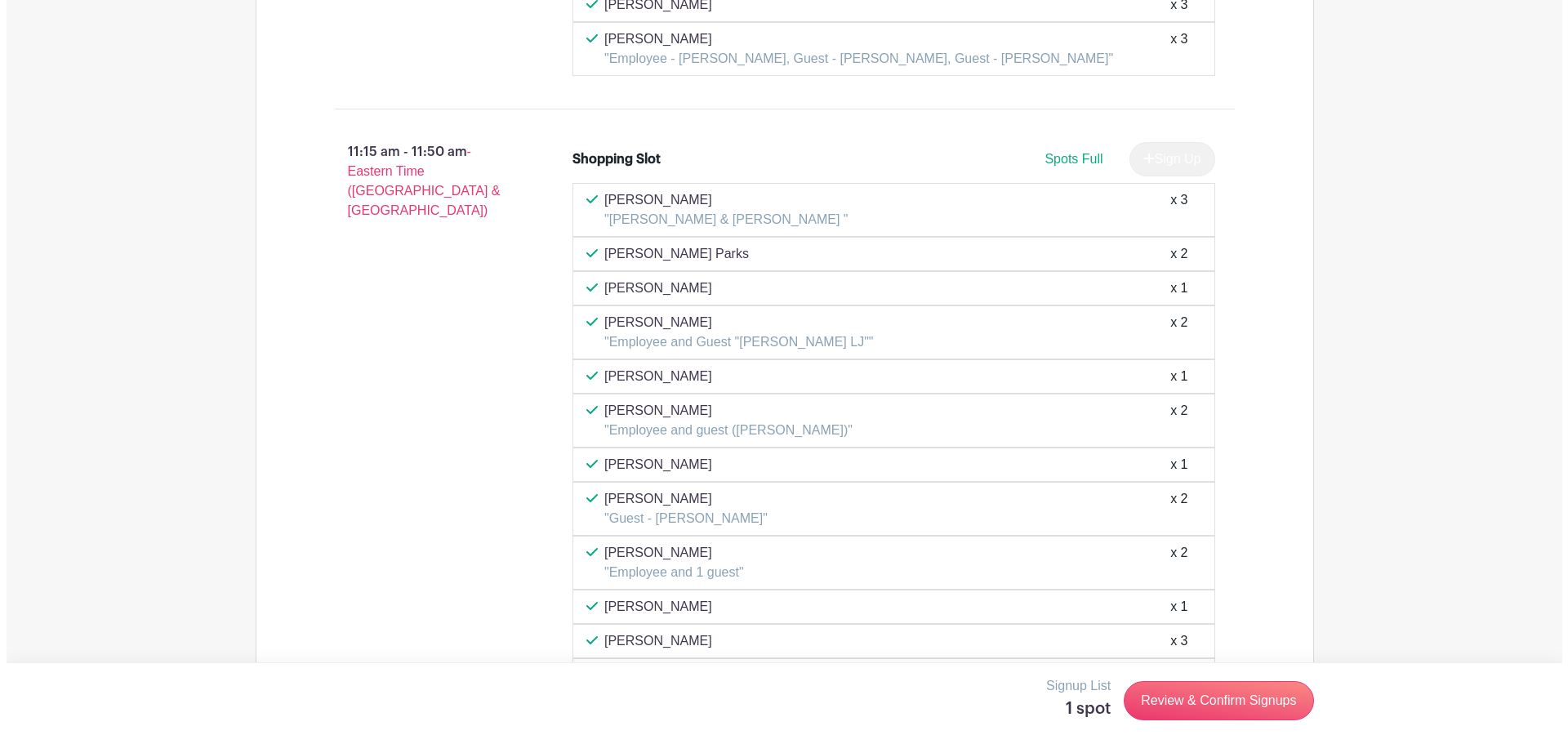
scroll to position [5063, 0]
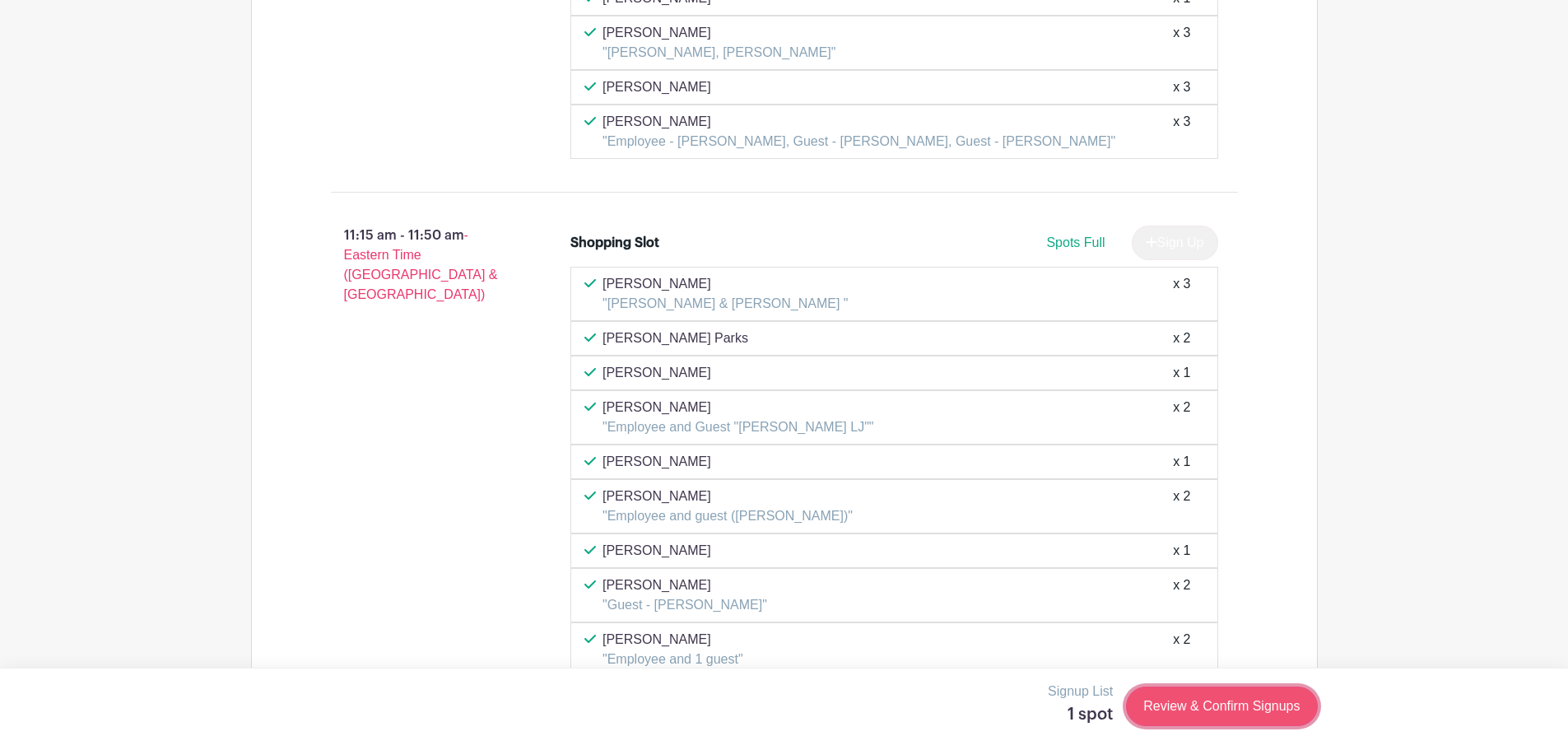
click at [1205, 713] on link "Review & Confirm Signups" at bounding box center [1221, 707] width 191 height 40
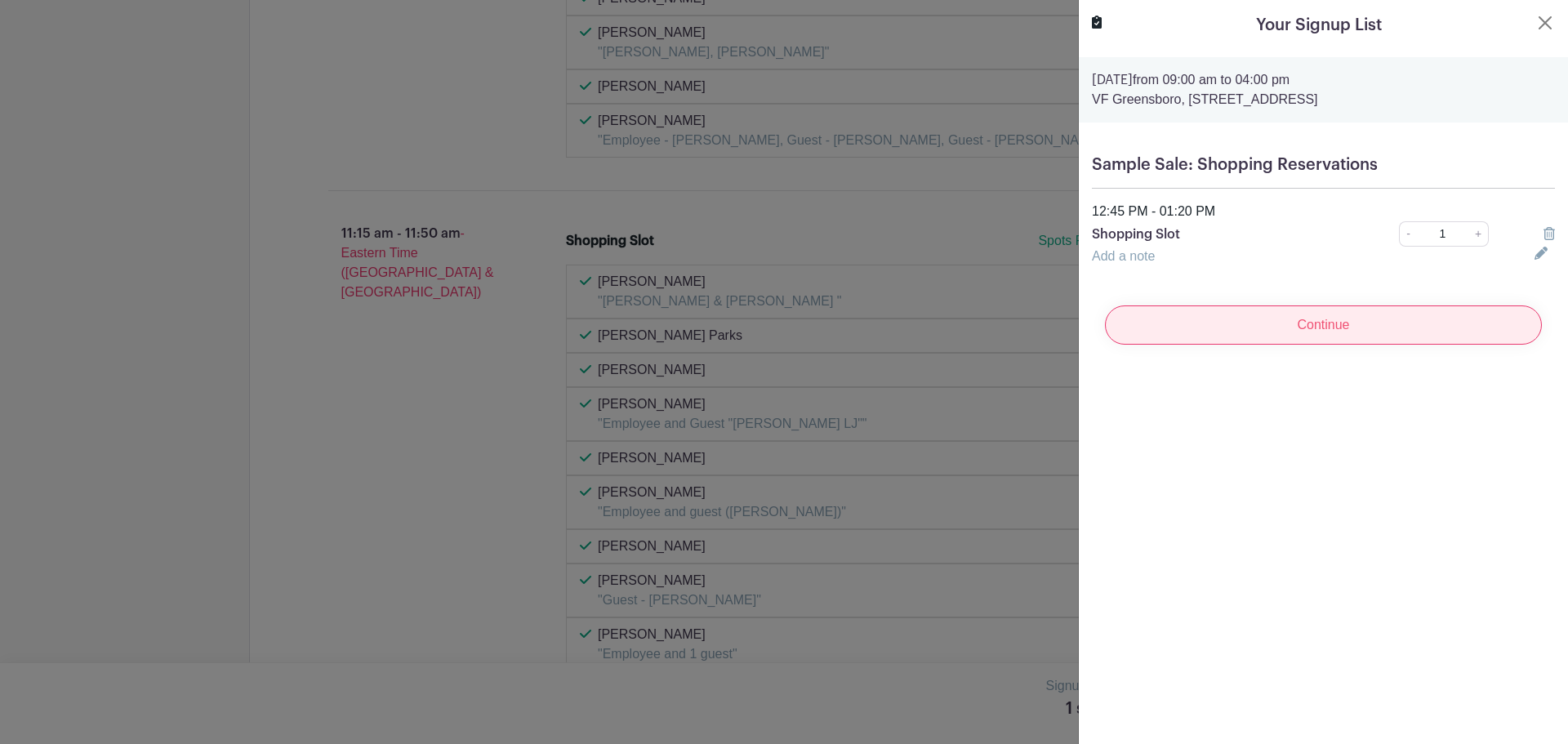
click at [1344, 322] on input "Continue" at bounding box center [1323, 325] width 437 height 39
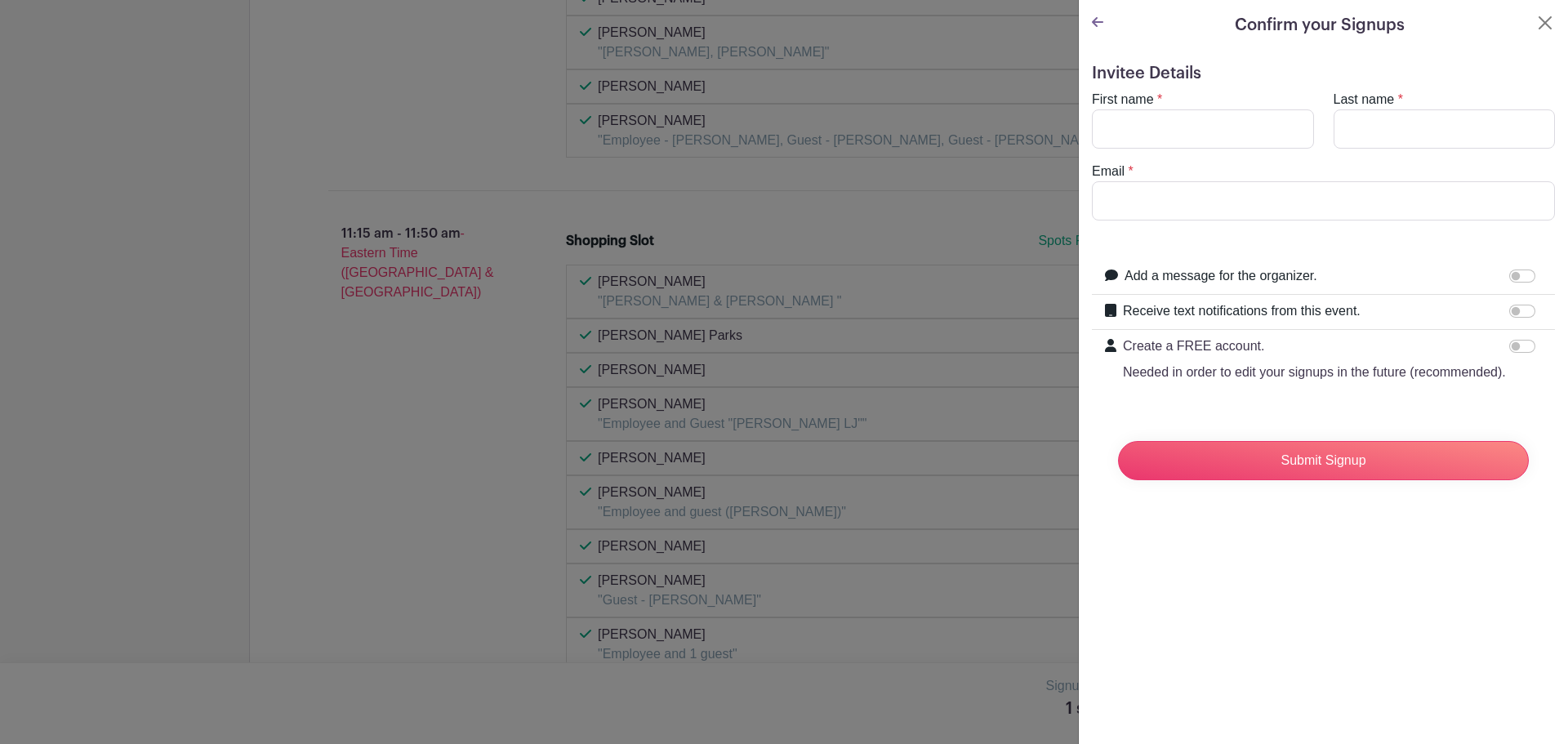
click at [1167, 161] on turbo-frame "First name * Last name * Email *" at bounding box center [1323, 155] width 463 height 131
click at [1167, 143] on input "First name" at bounding box center [1203, 129] width 223 height 39
type input "Jason"
type input "Demayt"
type input "jason_demay@vfc.com"
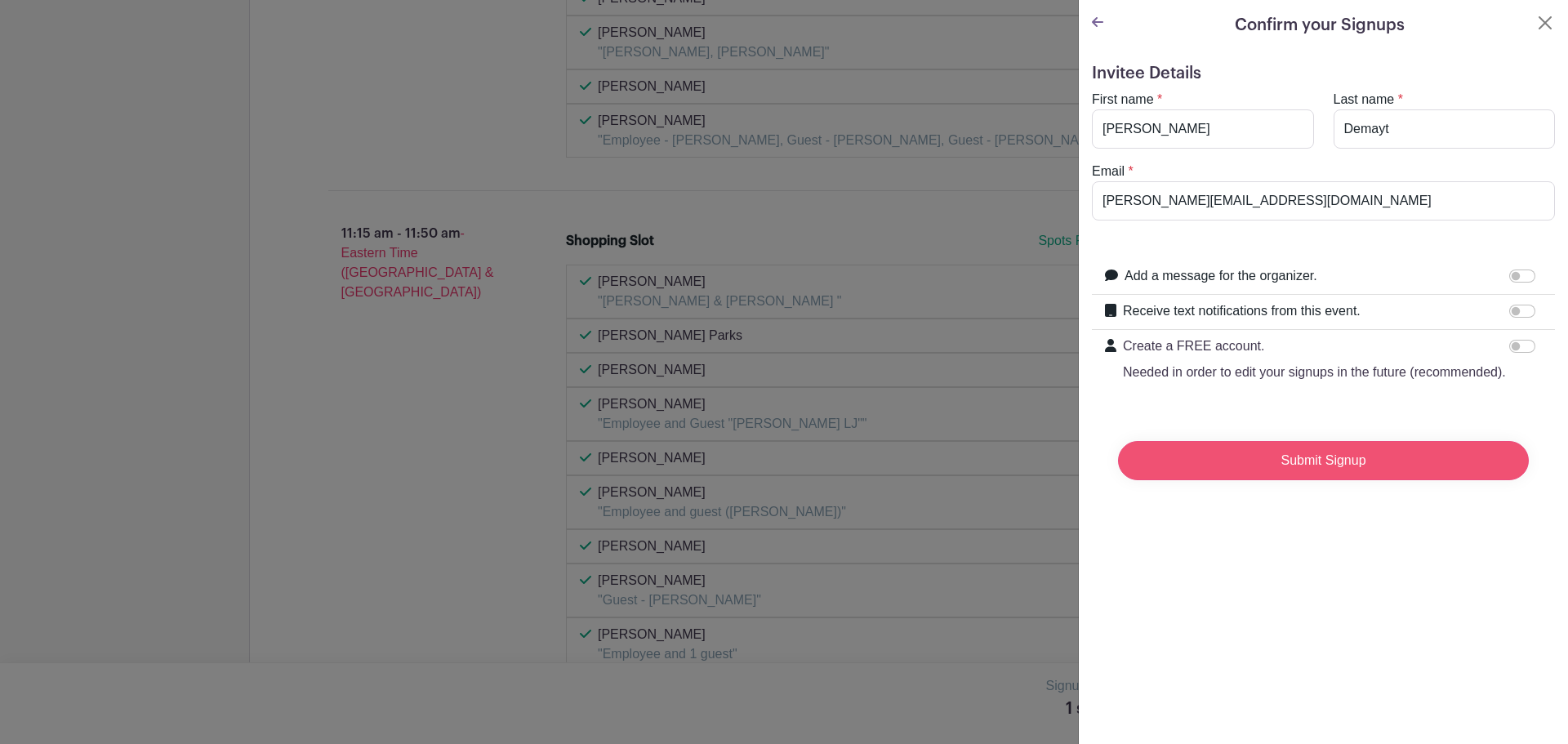
click at [1389, 480] on input "Submit Signup" at bounding box center [1323, 461] width 410 height 39
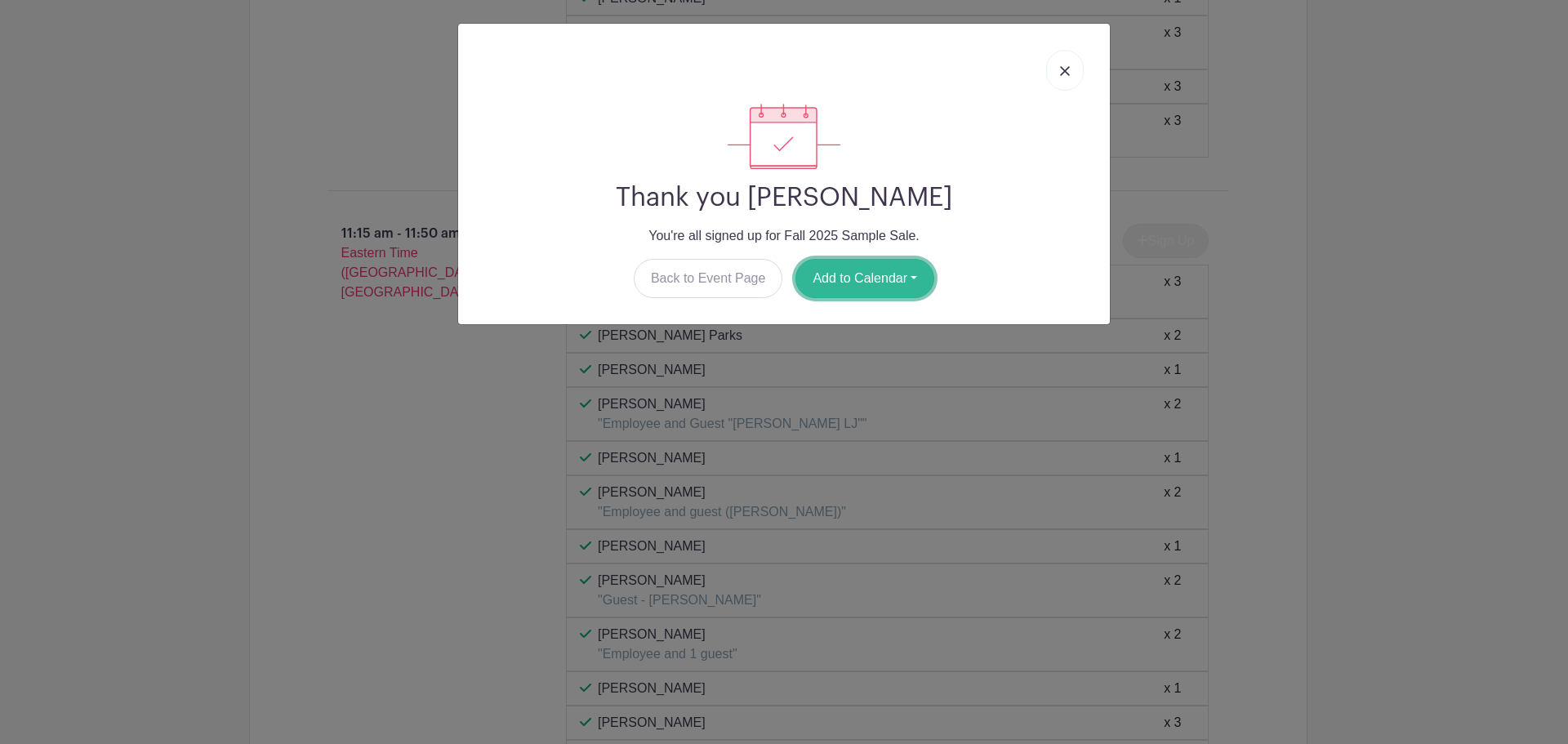
click at [856, 273] on button "Add to Calendar" at bounding box center [865, 279] width 139 height 39
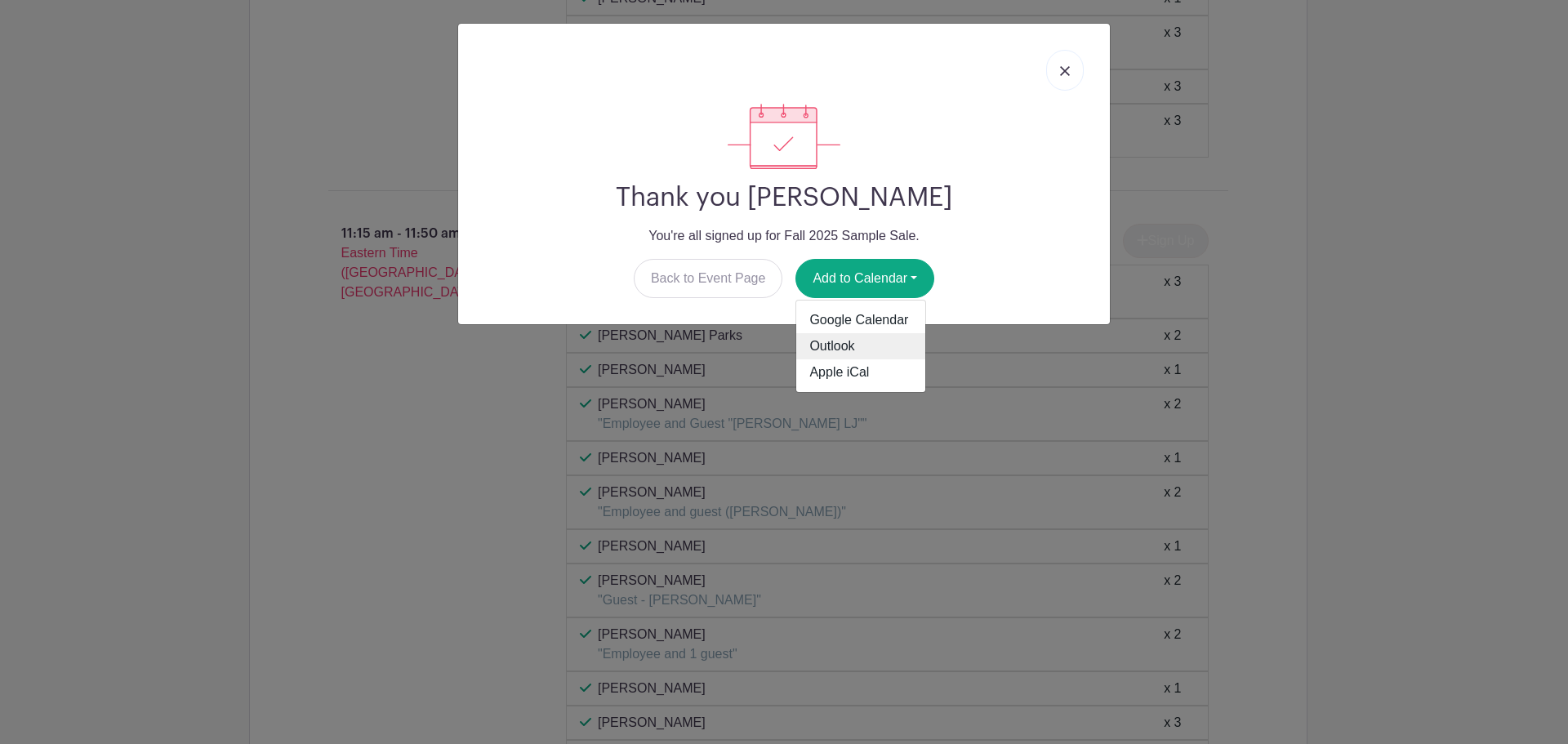
click at [832, 346] on link "Outlook" at bounding box center [861, 346] width 129 height 26
